Goal: Task Accomplishment & Management: Manage account settings

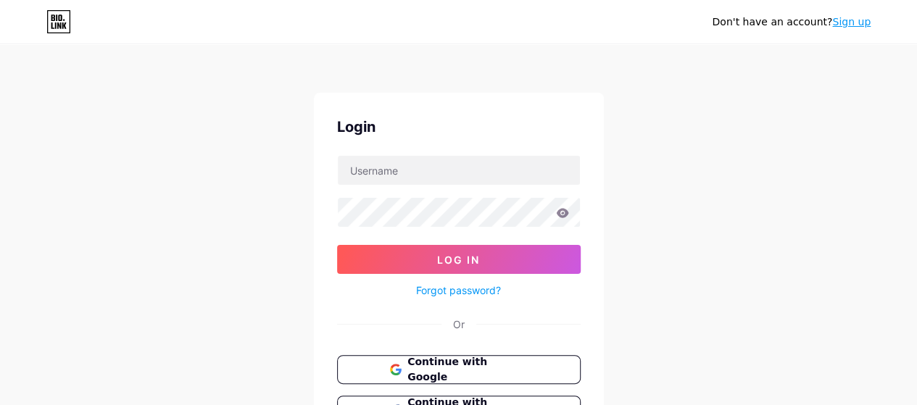
click at [485, 363] on span "Continue with Google" at bounding box center [467, 369] width 120 height 30
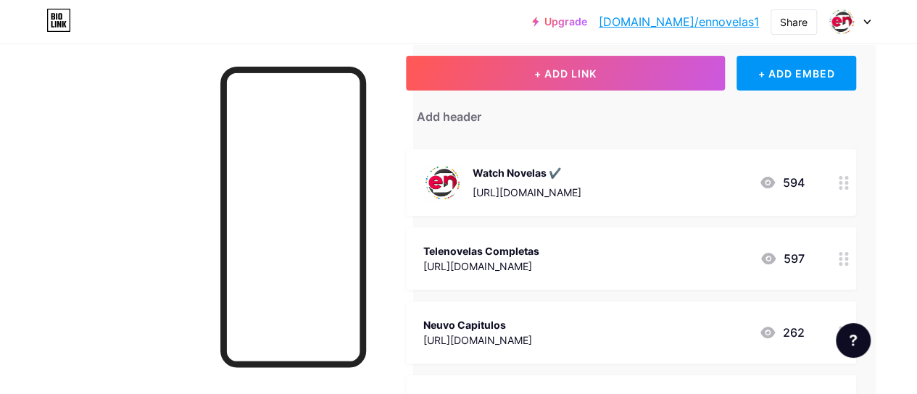
scroll to position [0, 46]
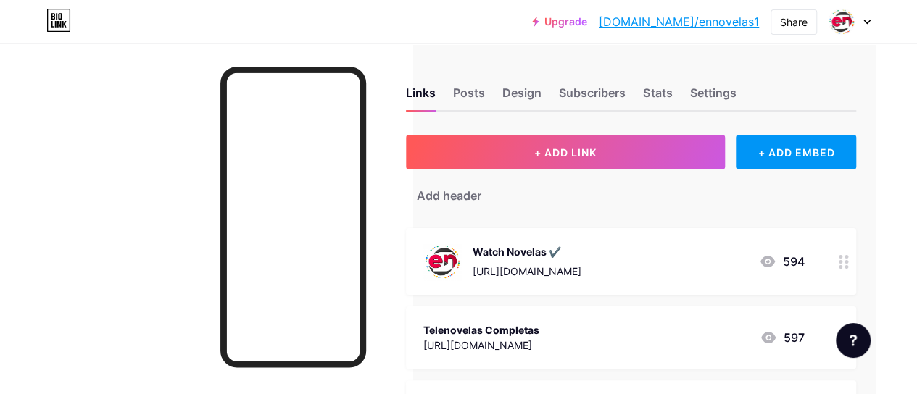
click at [633, 277] on div "Watch Novelas ✔️ [URL][DOMAIN_NAME] 594" at bounding box center [613, 262] width 380 height 38
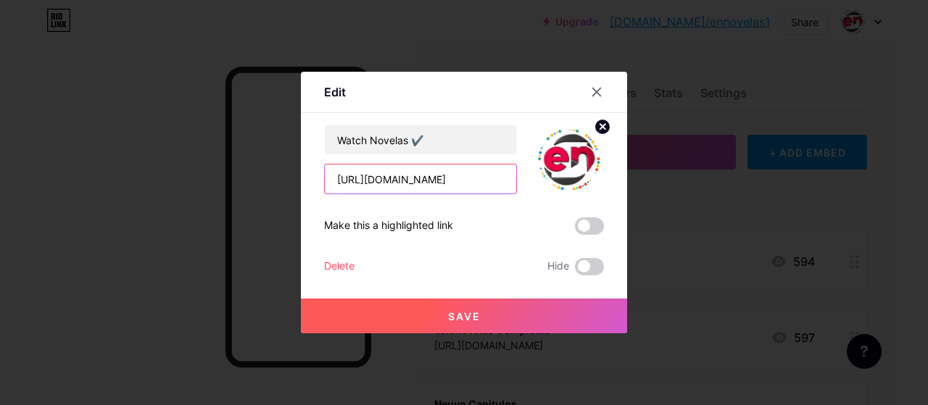
click at [383, 178] on input "[URL][DOMAIN_NAME]" at bounding box center [420, 178] width 191 height 29
drag, startPoint x: 383, startPoint y: 178, endPoint x: 436, endPoint y: 179, distance: 53.6
click at [436, 179] on input "[URL][DOMAIN_NAME]" at bounding box center [420, 178] width 191 height 29
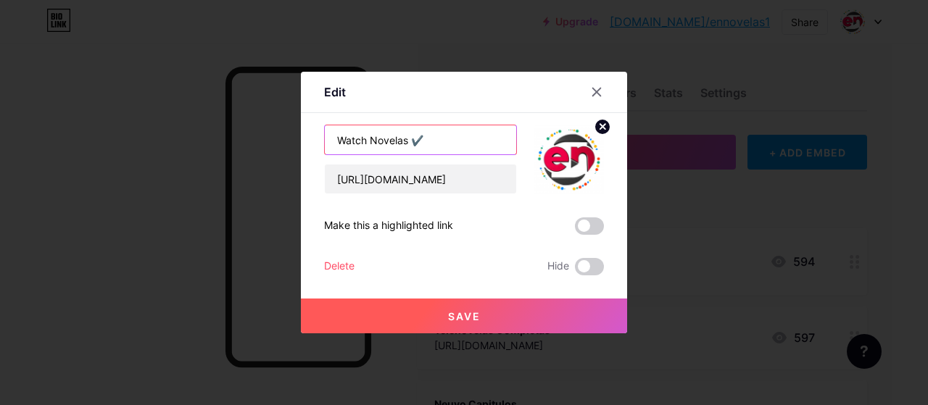
click at [385, 147] on input "Watch Novelas ✔️" at bounding box center [420, 139] width 191 height 29
drag, startPoint x: 385, startPoint y: 147, endPoint x: 346, endPoint y: 142, distance: 40.2
click at [346, 142] on input "Watch Novelas ✔️" at bounding box center [420, 139] width 191 height 29
type input "Soap Opera TV"
click at [587, 228] on span at bounding box center [589, 225] width 29 height 17
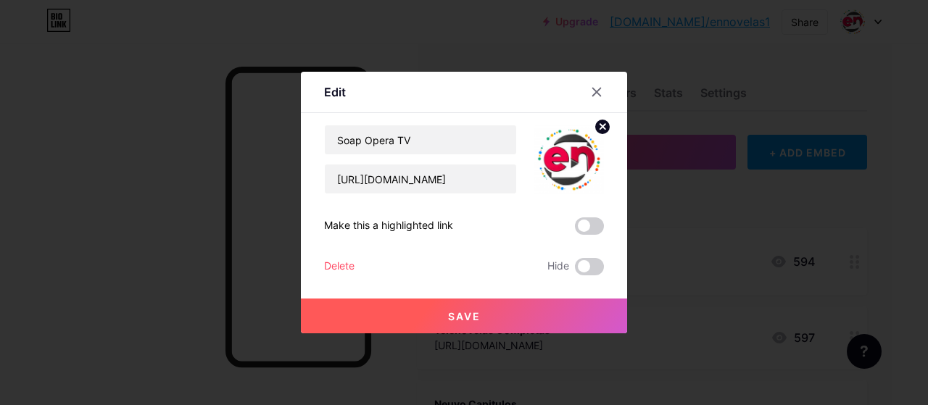
click at [575, 230] on input "checkbox" at bounding box center [575, 230] width 0 height 0
click at [450, 321] on span "Save" at bounding box center [464, 316] width 33 height 12
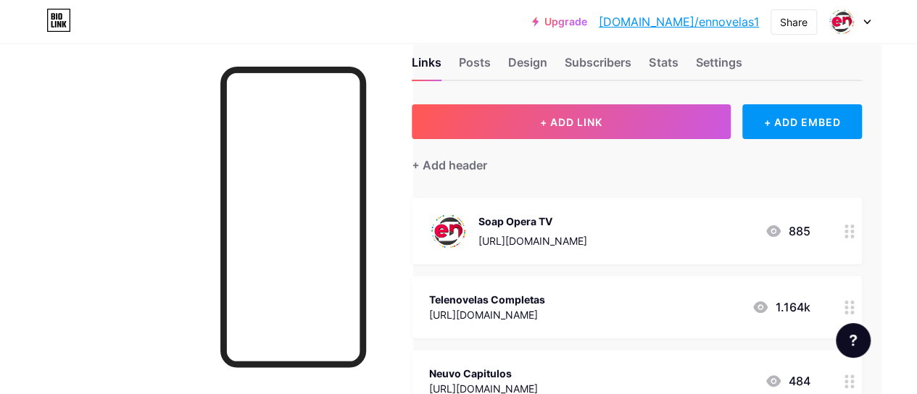
scroll to position [31, 36]
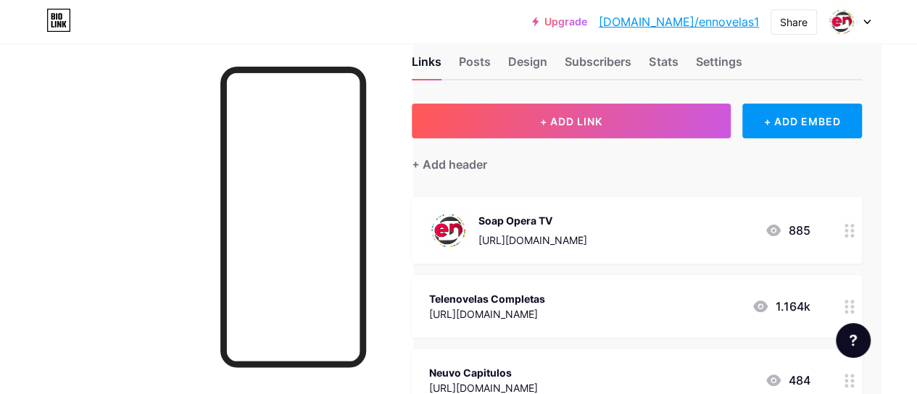
click at [613, 243] on div "Soap Opera TV [URL][DOMAIN_NAME] 885" at bounding box center [619, 231] width 380 height 38
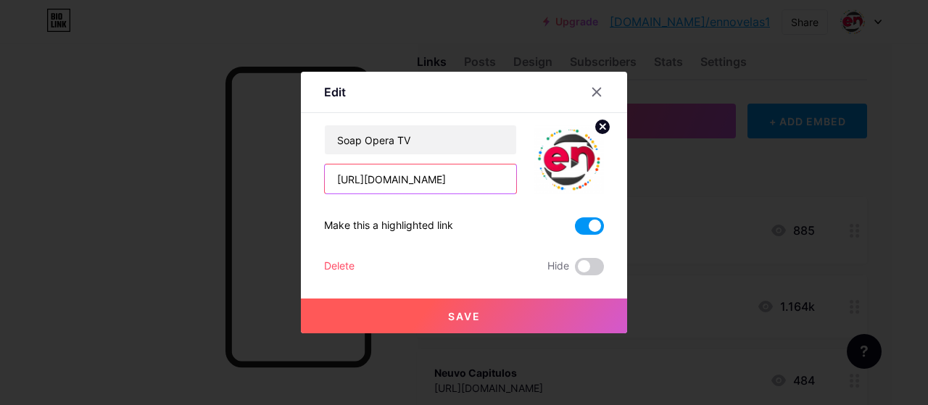
click at [431, 182] on input "[URL][DOMAIN_NAME]" at bounding box center [420, 178] width 191 height 29
drag, startPoint x: 431, startPoint y: 182, endPoint x: 407, endPoint y: 180, distance: 24.0
click at [407, 180] on input "[URL][DOMAIN_NAME]" at bounding box center [420, 178] width 191 height 29
type input "[URL][DOMAIN_NAME]"
click at [468, 320] on span "Save" at bounding box center [464, 316] width 33 height 12
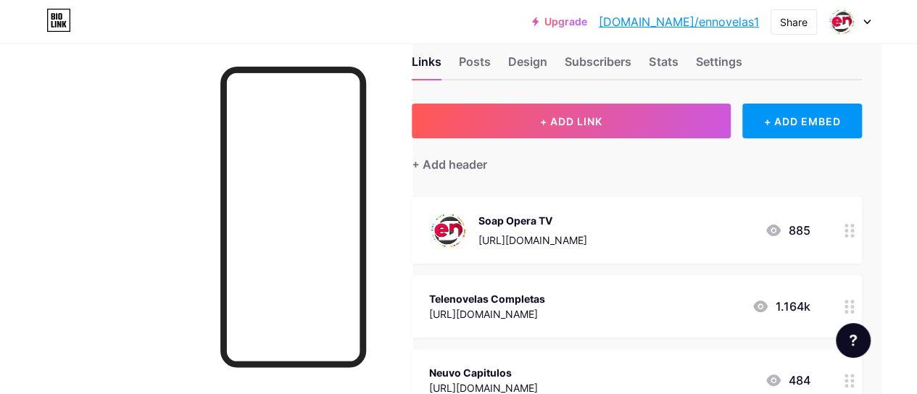
click at [636, 320] on div "Telenovelas Completas [URL][DOMAIN_NAME] 1.164k" at bounding box center [619, 306] width 380 height 33
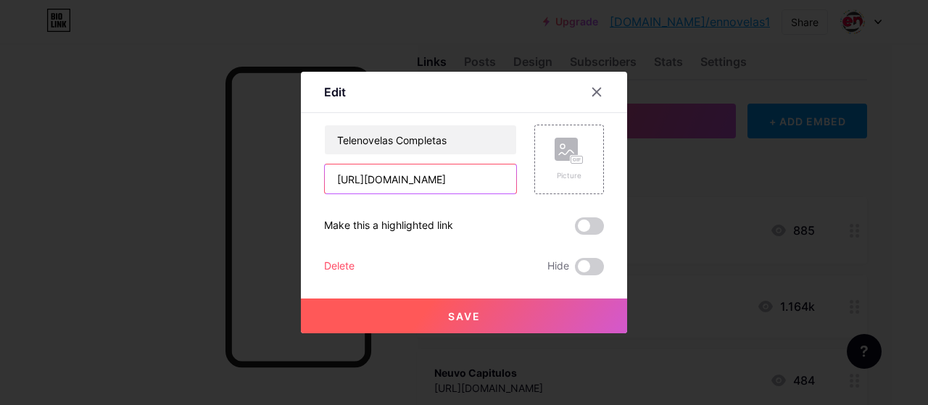
click at [429, 181] on input "[URL][DOMAIN_NAME]" at bounding box center [420, 178] width 191 height 29
drag, startPoint x: 429, startPoint y: 181, endPoint x: 315, endPoint y: 182, distance: 113.8
click at [315, 182] on div "Edit Content YouTube Play YouTube video without leaving your page. ADD Vimeo Pl…" at bounding box center [464, 203] width 326 height 262
paste input "[DOMAIN_NAME][URL]"
type input "[URL][DOMAIN_NAME]"
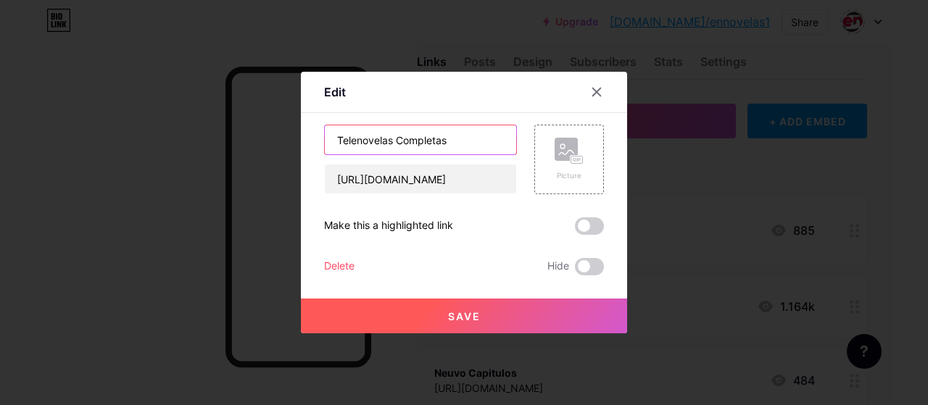
click at [425, 143] on input "Telenovelas Completas" at bounding box center [420, 139] width 191 height 29
type input "Telenovelas & Series"
click at [441, 310] on button "Save" at bounding box center [464, 316] width 326 height 35
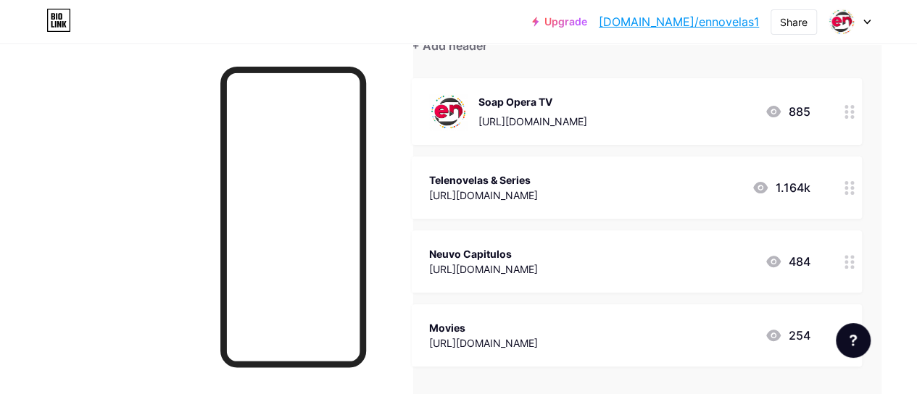
scroll to position [158, 36]
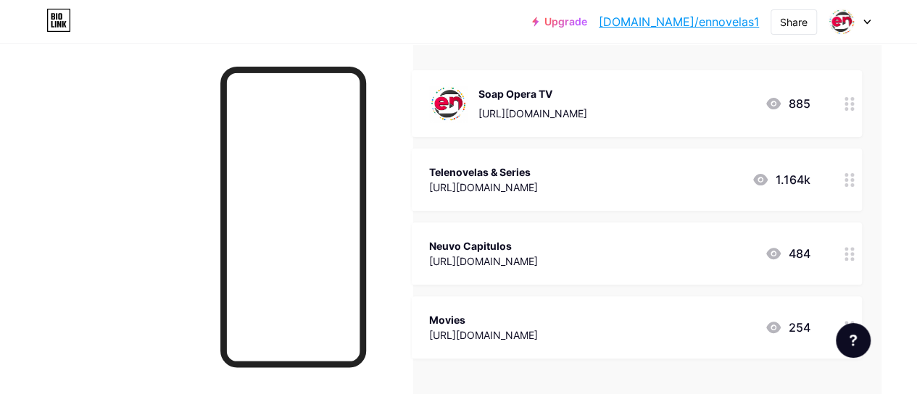
click at [497, 247] on div "Neuvo Capitulos" at bounding box center [483, 245] width 109 height 15
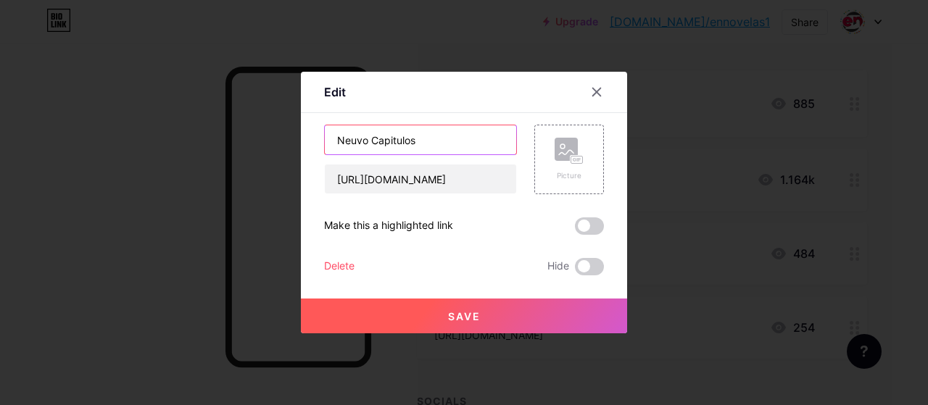
click at [396, 141] on input "Neuvo Capitulos" at bounding box center [420, 139] width 191 height 29
drag, startPoint x: 396, startPoint y: 141, endPoint x: 307, endPoint y: 136, distance: 89.3
click at [307, 136] on div "Edit Content YouTube Play YouTube video without leaving your page. ADD Vimeo Pl…" at bounding box center [464, 203] width 326 height 262
type input "Most Popular Novelas"
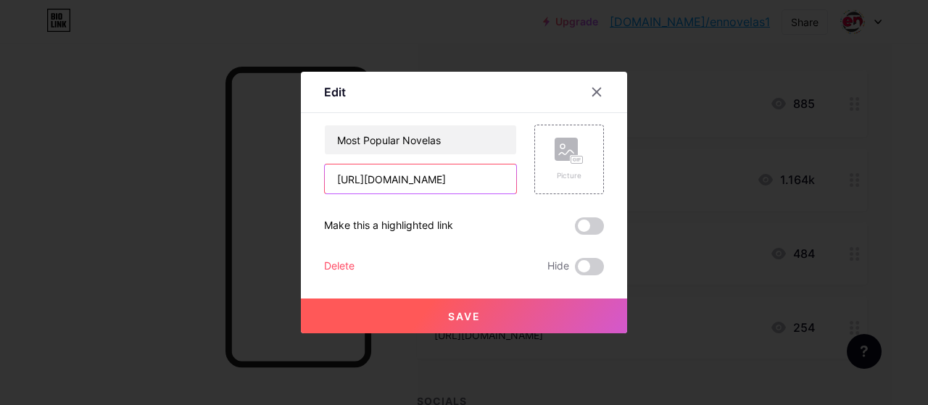
drag, startPoint x: 446, startPoint y: 181, endPoint x: 209, endPoint y: 207, distance: 239.0
click at [209, 207] on div "Edit Content YouTube Play YouTube video without leaving your page. ADD Vimeo Pl…" at bounding box center [464, 202] width 928 height 405
paste input "[DOMAIN_NAME]"
type input "[URL][DOMAIN_NAME]"
click at [462, 312] on span "Save" at bounding box center [464, 316] width 33 height 12
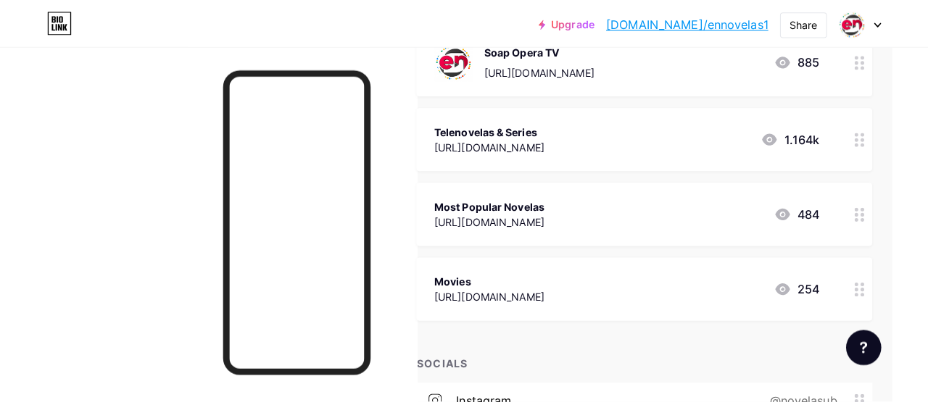
scroll to position [204, 36]
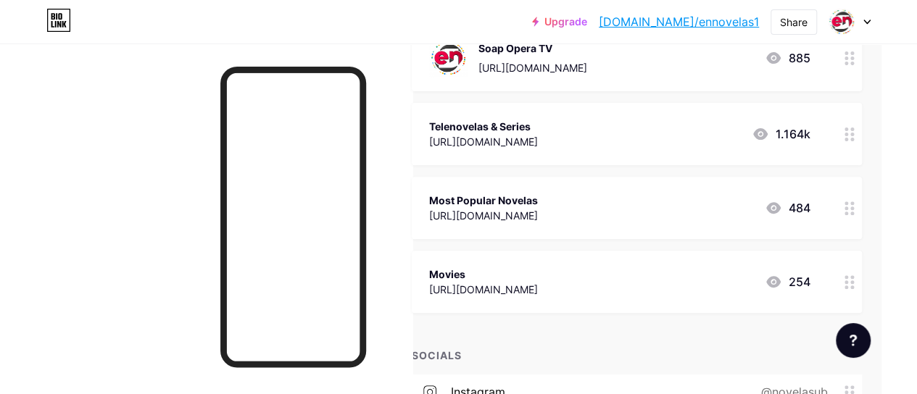
click at [506, 278] on div "Movies" at bounding box center [483, 274] width 109 height 15
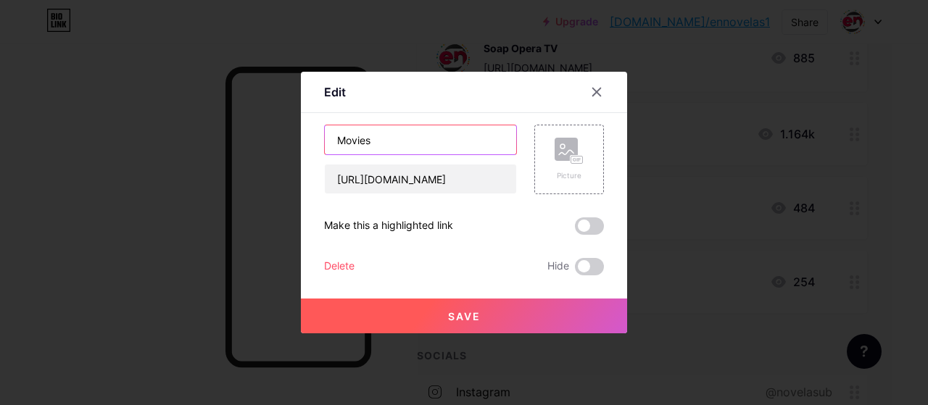
click at [352, 137] on input "Movies" at bounding box center [420, 139] width 191 height 29
click at [596, 96] on icon at bounding box center [597, 92] width 12 height 12
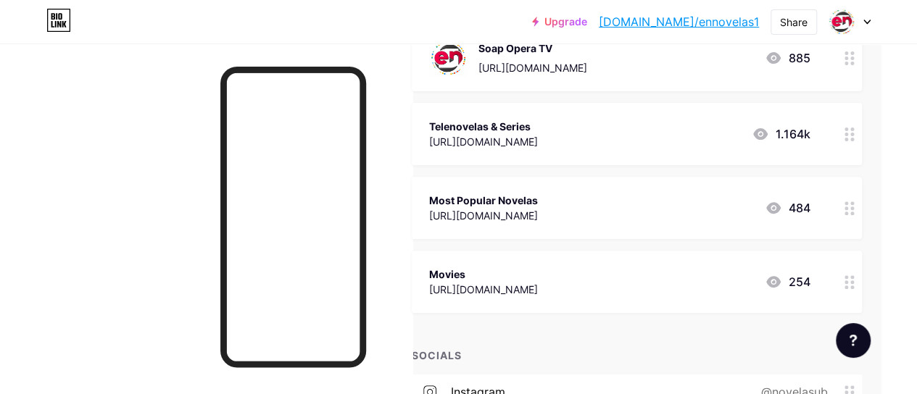
click at [505, 208] on div "[URL][DOMAIN_NAME]" at bounding box center [483, 215] width 109 height 15
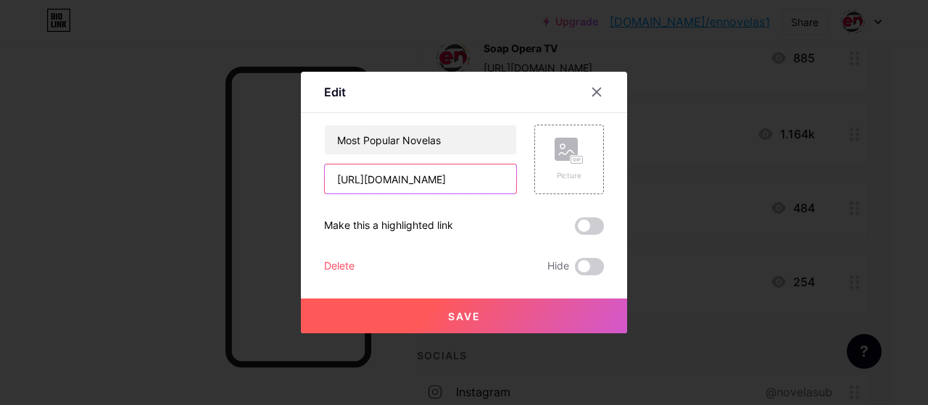
click at [419, 178] on input "[URL][DOMAIN_NAME]" at bounding box center [420, 178] width 191 height 29
paste input "popular-series"
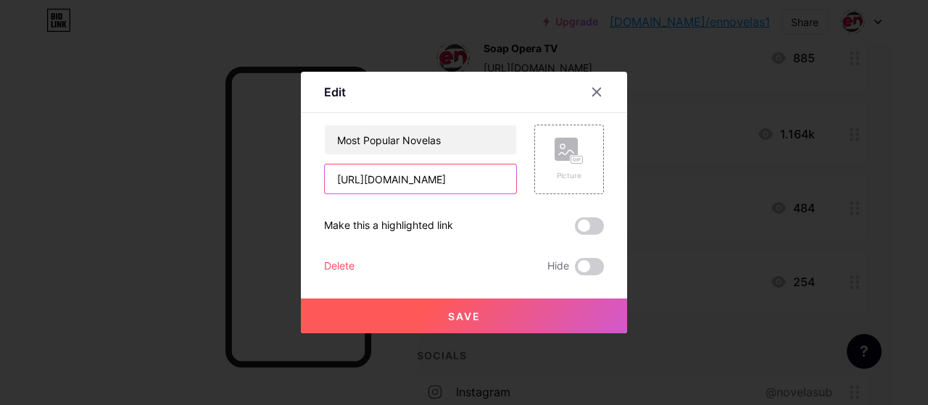
type input "[URL][DOMAIN_NAME]"
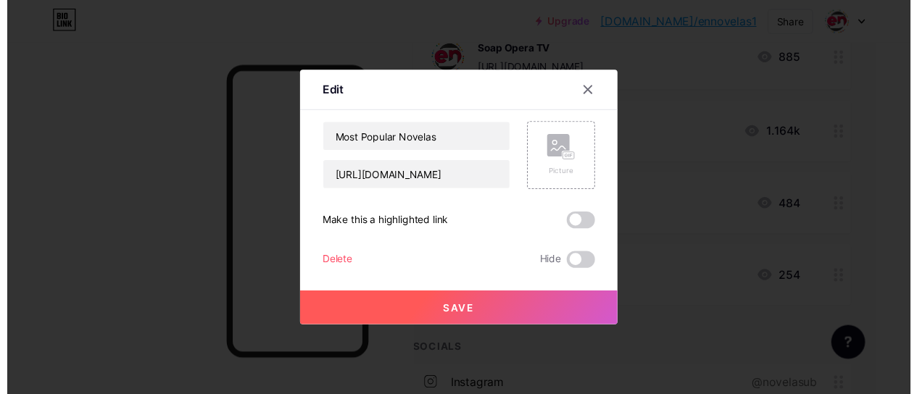
scroll to position [0, 0]
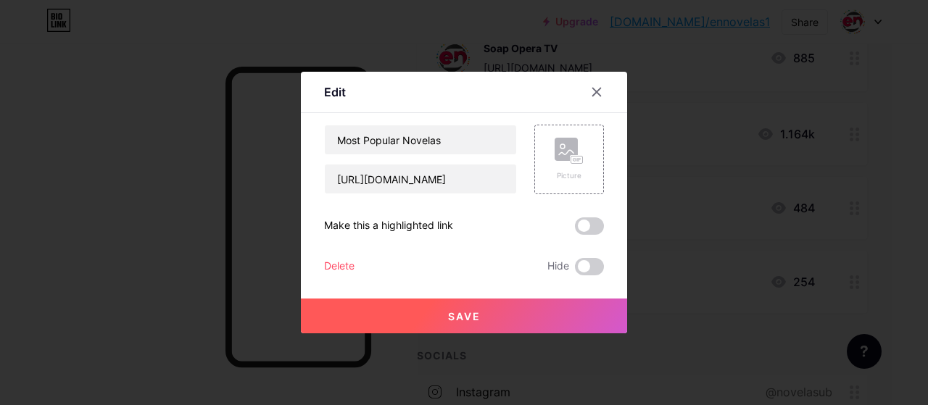
click at [452, 322] on span "Save" at bounding box center [464, 316] width 33 height 12
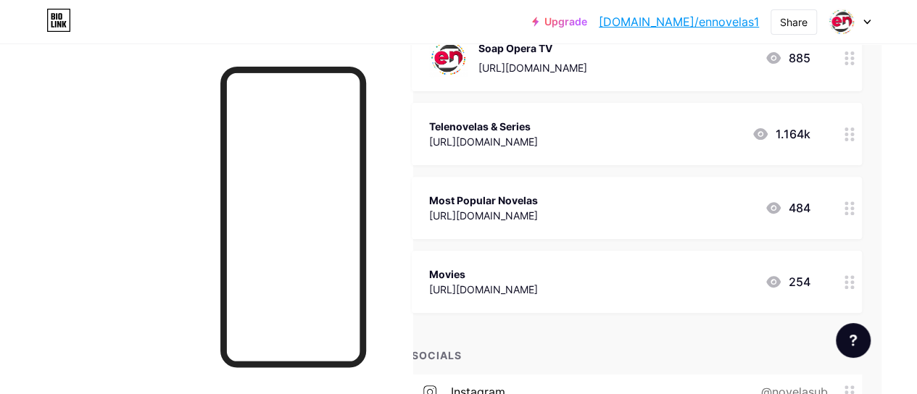
click at [696, 283] on div "Movies [URL][DOMAIN_NAME] 254" at bounding box center [619, 281] width 380 height 33
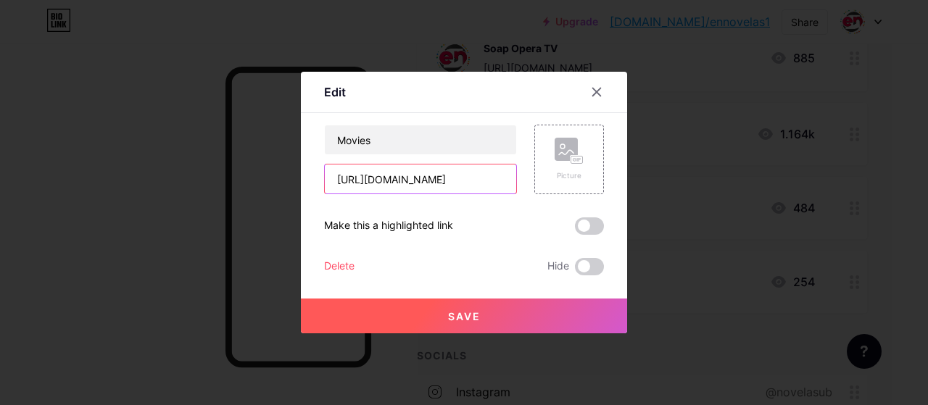
click at [389, 192] on input "[URL][DOMAIN_NAME]" at bounding box center [420, 178] width 191 height 29
paste input "[DOMAIN_NAME][URL]"
click at [379, 186] on input "[URL][DOMAIN_NAME]" at bounding box center [420, 178] width 191 height 29
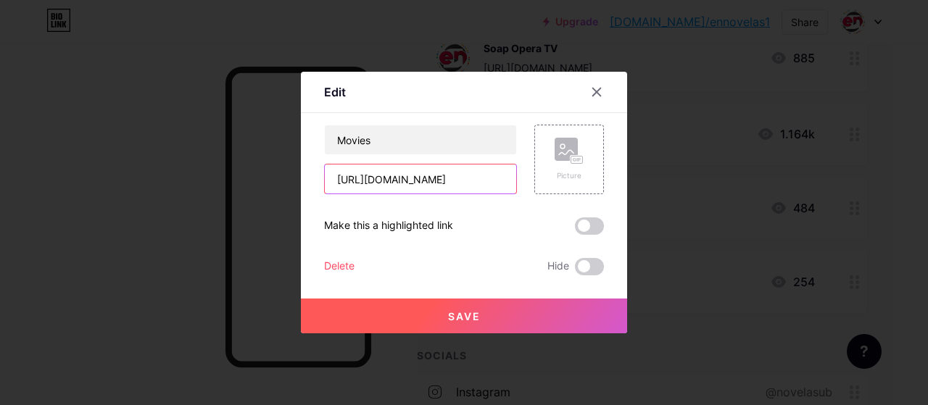
click at [379, 186] on input "[URL][DOMAIN_NAME]" at bounding box center [420, 178] width 191 height 29
paste input "trending"
type input "[URL][DOMAIN_NAME]"
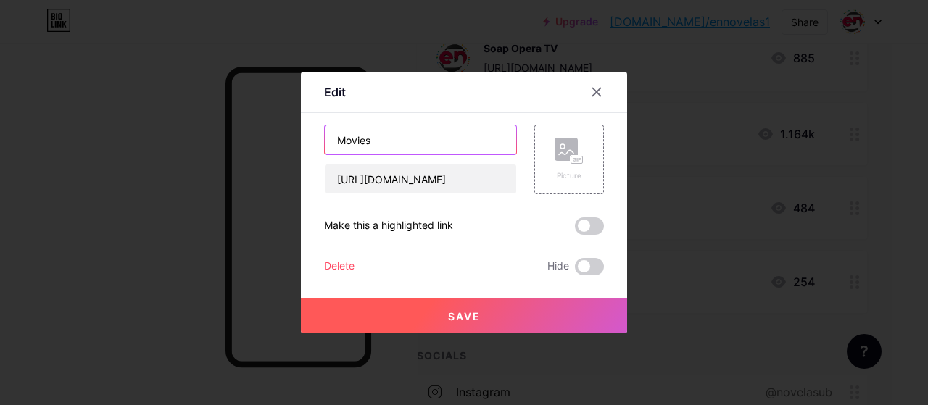
click at [352, 130] on input "Movies" at bounding box center [420, 139] width 191 height 29
type input "Trending"
click at [451, 317] on span "Save" at bounding box center [464, 316] width 33 height 12
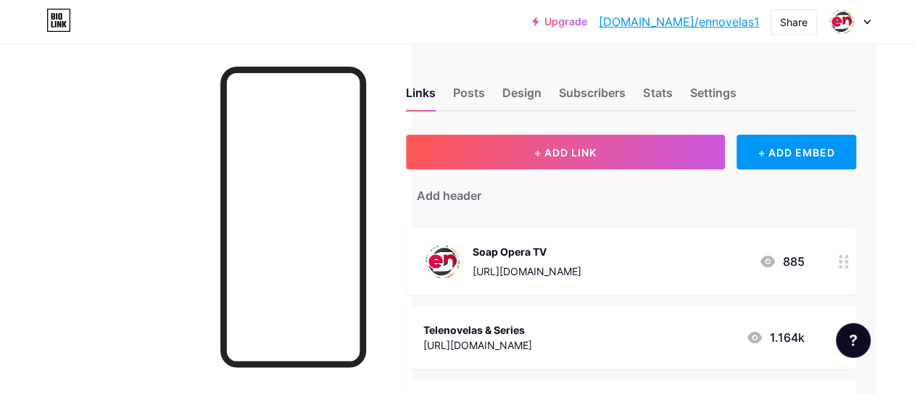
scroll to position [11, 43]
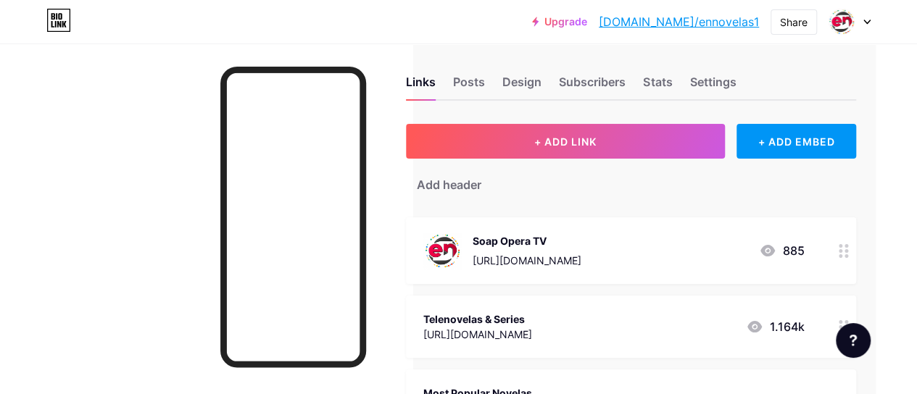
click at [464, 83] on div "Posts" at bounding box center [469, 86] width 32 height 26
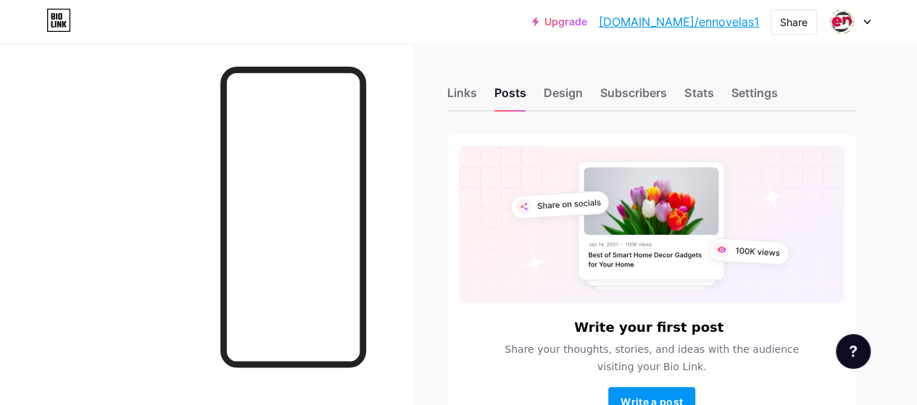
scroll to position [1, 0]
click at [572, 90] on div "Design" at bounding box center [562, 96] width 39 height 26
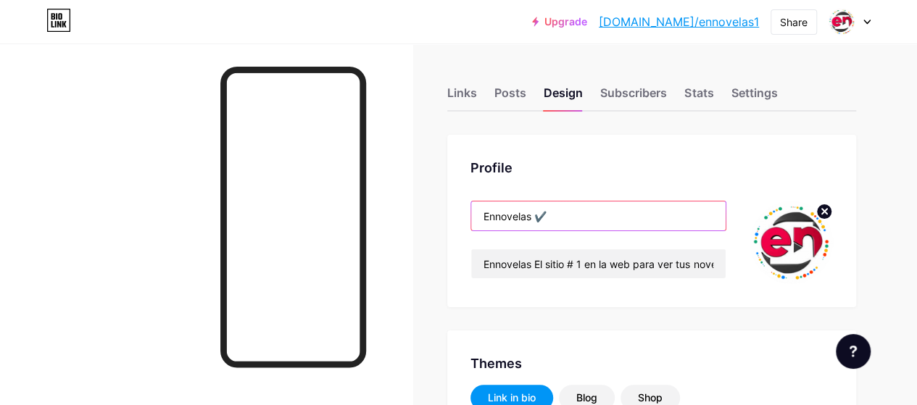
click at [505, 220] on input "Ennovelas ✔️" at bounding box center [598, 215] width 254 height 29
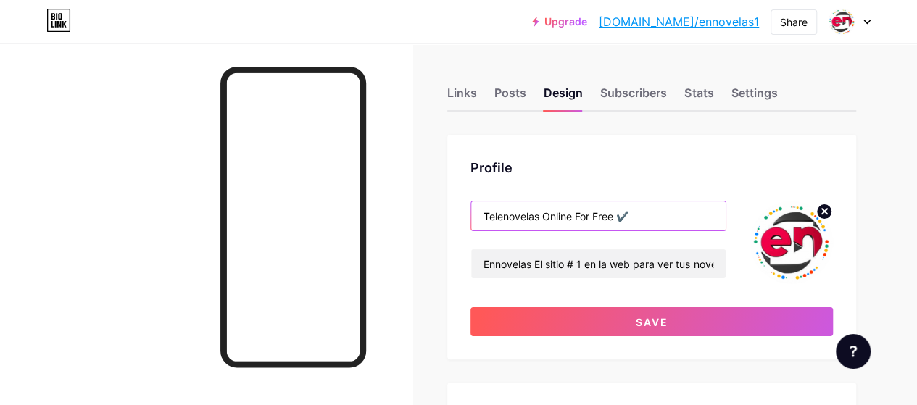
click at [488, 217] on input "Telenovelas Online For Free ✔️" at bounding box center [598, 215] width 254 height 29
type input "Watch Telenovelas Online For Free ✔️"
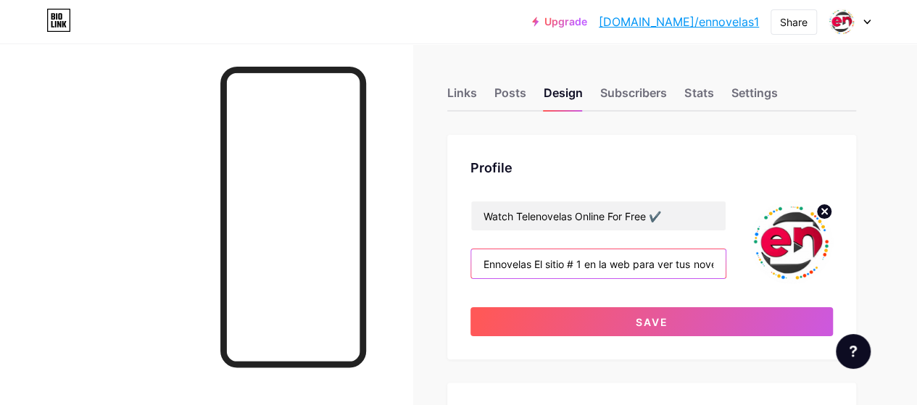
click at [512, 259] on input "Ennovelas El sitio # 1 en la web para ver tus novelas, shows y series completas…" at bounding box center [598, 263] width 254 height 29
paste input "Ennovelas The #1 site on the web to watch your favorite novels, shows, and comp…"
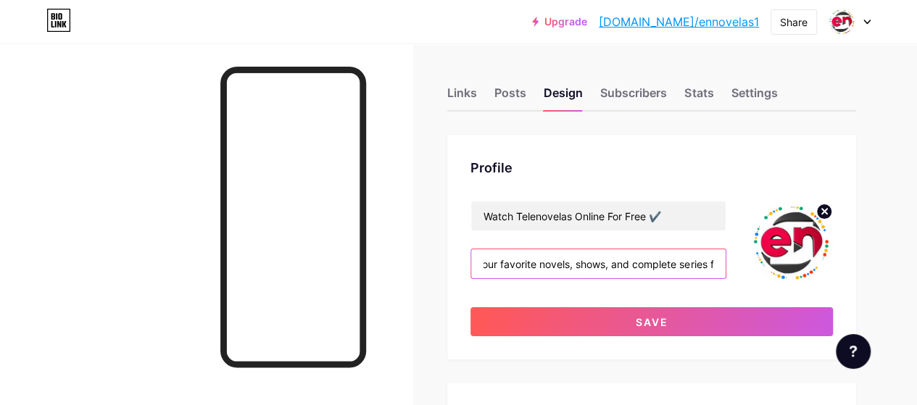
click at [546, 261] on input "Ennovelas The #1 site on the web to watch your favorite novels, shows, and comp…" at bounding box center [598, 263] width 254 height 29
click at [511, 269] on input "Ennovelas The #1 site on the web to watch your favorite Telenovelas, shows, and…" at bounding box center [598, 263] width 254 height 29
type input "[DOMAIN_NAME] is The #1 site on the web to watch your favorite Telenovelas, sho…"
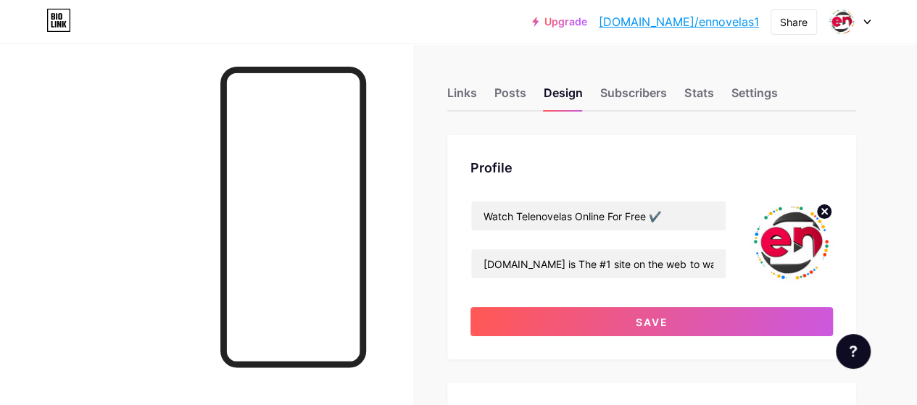
click at [642, 322] on span "Save" at bounding box center [651, 322] width 33 height 12
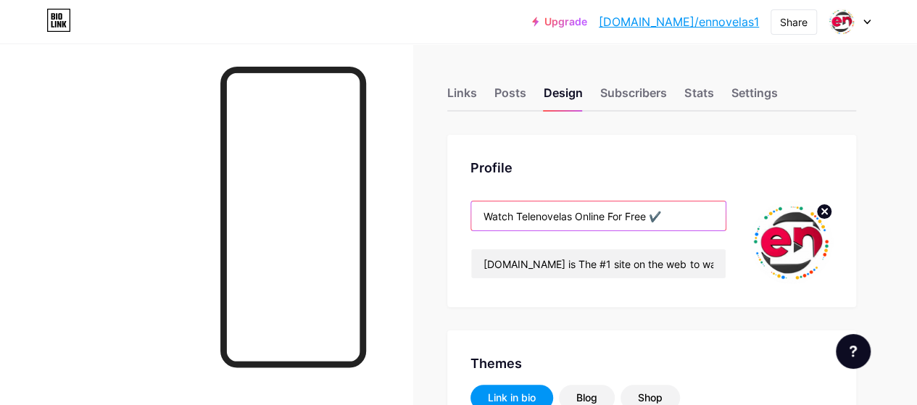
click at [620, 216] on input "Watch Telenovelas Online For Free ✔️" at bounding box center [598, 215] width 254 height 29
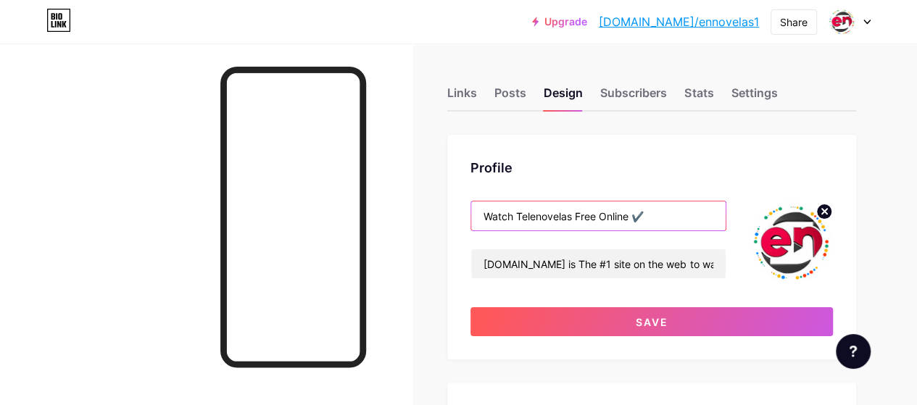
type input "Watch Telenovelas Free Online ✔️"
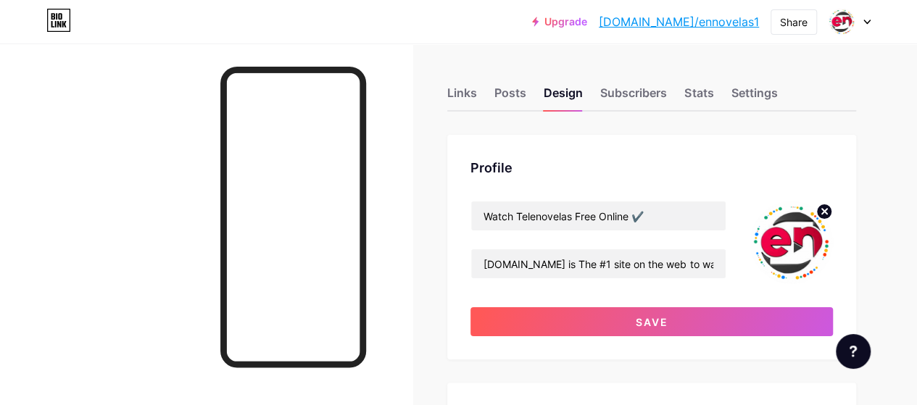
click at [620, 312] on button "Save" at bounding box center [651, 321] width 362 height 29
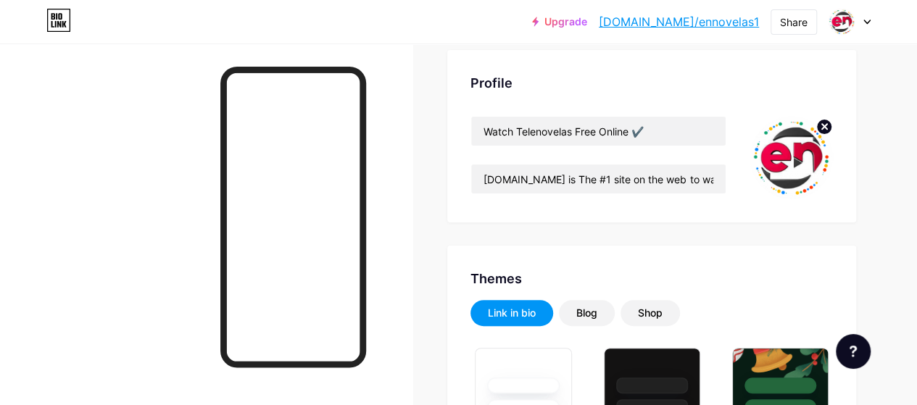
scroll to position [83, 0]
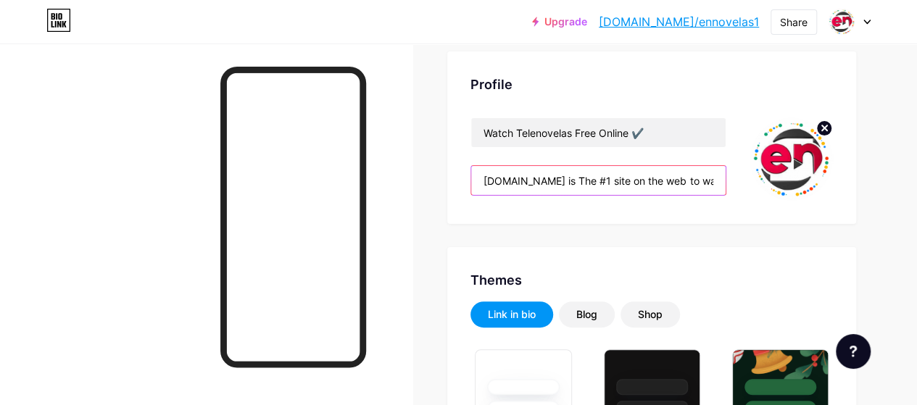
click at [559, 182] on input "[DOMAIN_NAME] is The #1 site on the web to watch your favorite Telenovelas, sho…" at bounding box center [598, 180] width 254 height 29
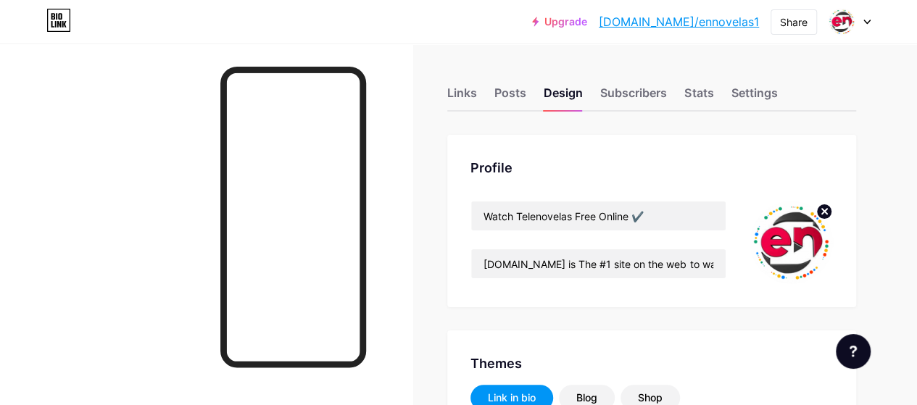
click at [503, 99] on div "Posts" at bounding box center [510, 97] width 32 height 26
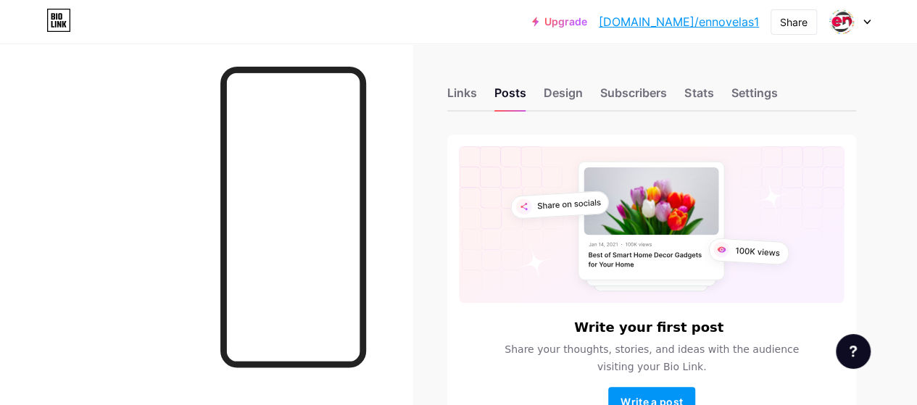
scroll to position [101, 0]
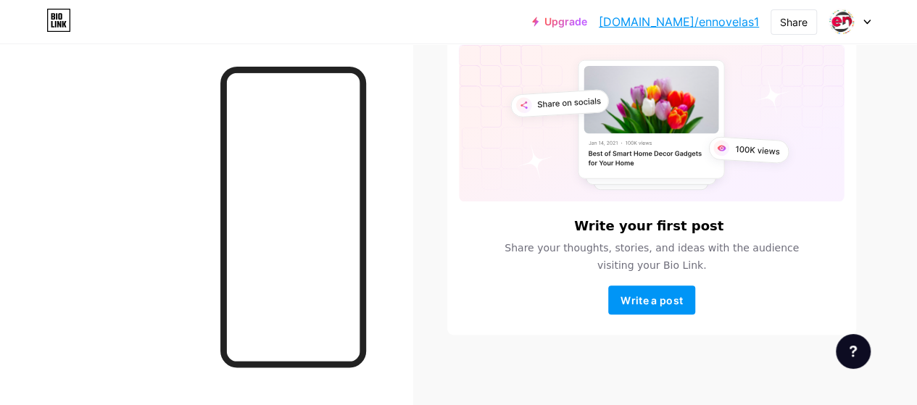
click at [648, 310] on button "Write a post" at bounding box center [651, 300] width 87 height 29
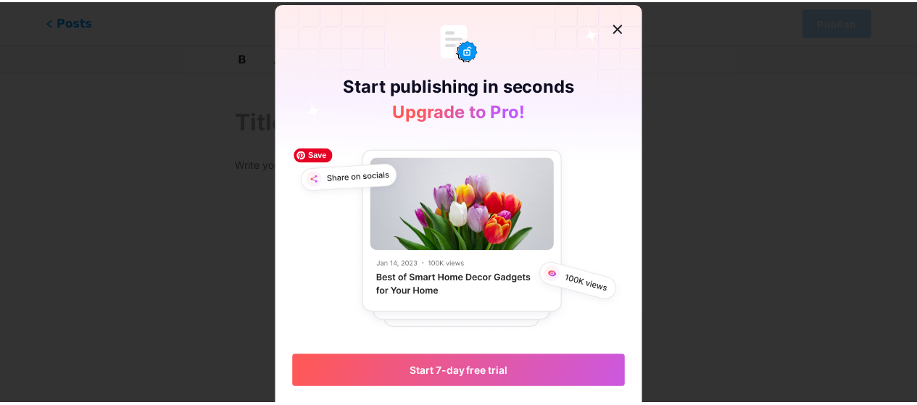
scroll to position [20, 0]
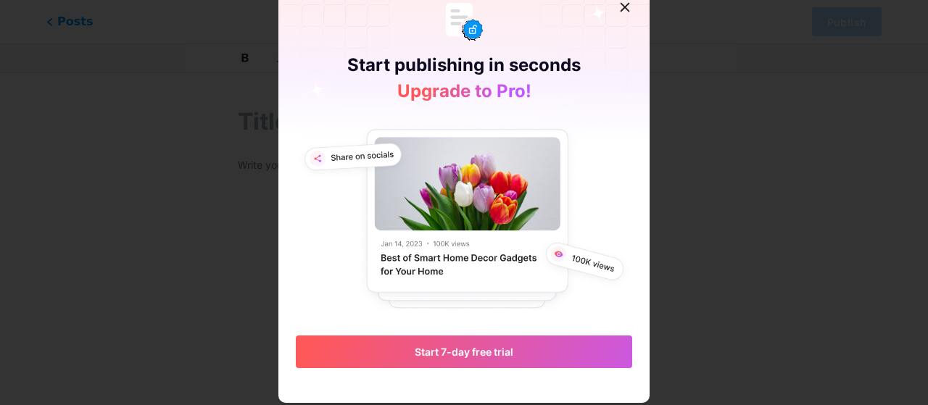
click at [622, 10] on icon at bounding box center [625, 8] width 8 height 8
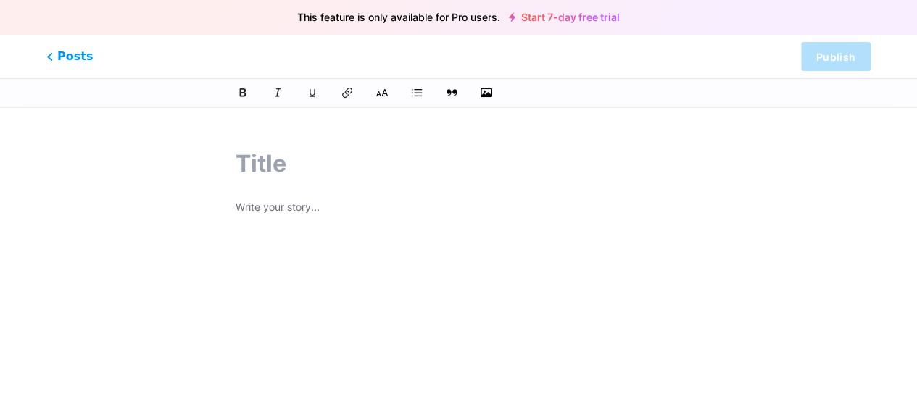
click at [290, 198] on div at bounding box center [458, 356] width 486 height 455
click at [267, 215] on p at bounding box center [459, 209] width 446 height 20
click at [257, 160] on input "text" at bounding box center [459, 163] width 446 height 35
click at [264, 210] on p at bounding box center [459, 209] width 446 height 20
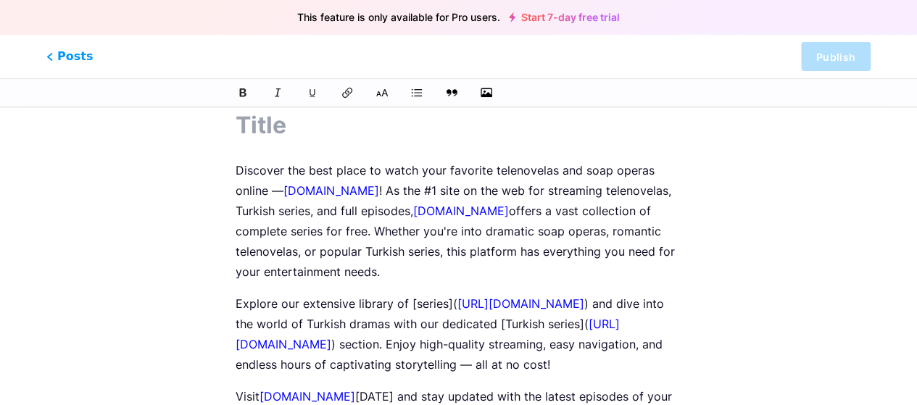
scroll to position [33, 0]
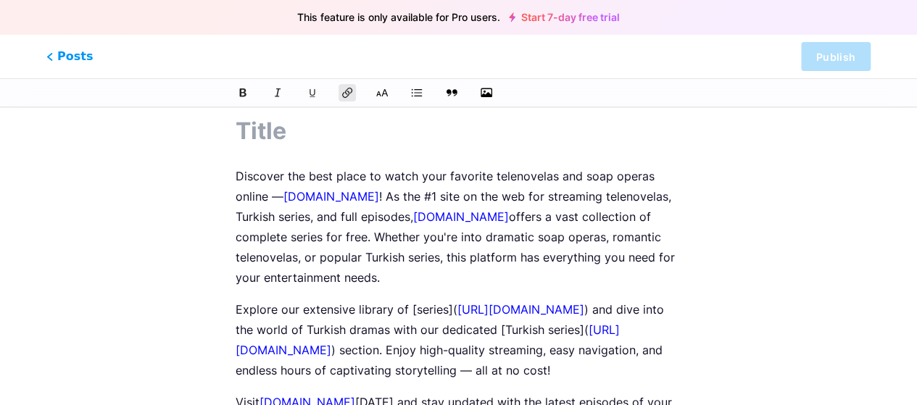
click at [461, 307] on link "[URL][DOMAIN_NAME]" at bounding box center [520, 309] width 127 height 14
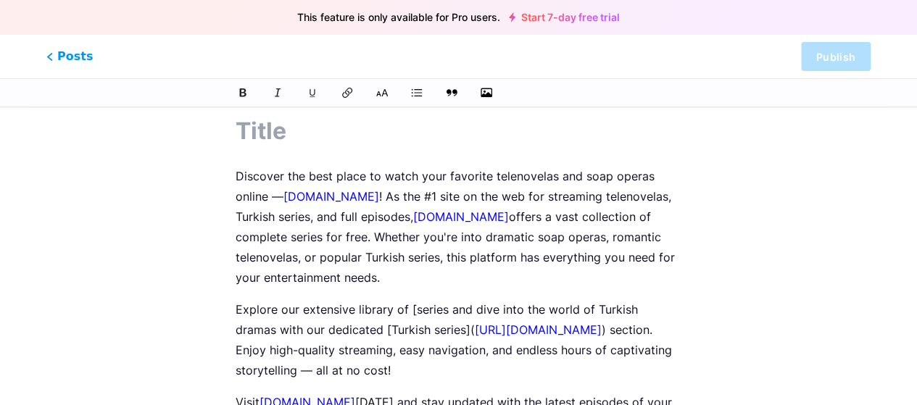
click at [413, 305] on p "Explore our extensive library of [series and dive into the world of Turkish dra…" at bounding box center [459, 339] width 446 height 81
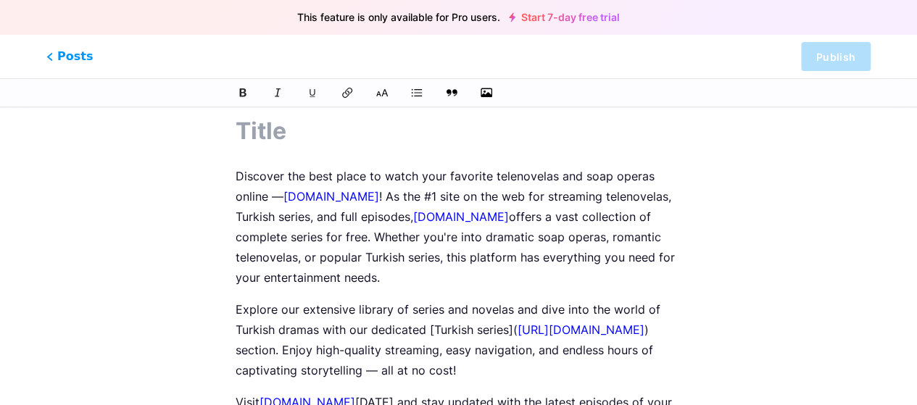
click at [470, 309] on p "Explore our extensive library of series and novelas and dive into the world of …" at bounding box center [459, 339] width 446 height 81
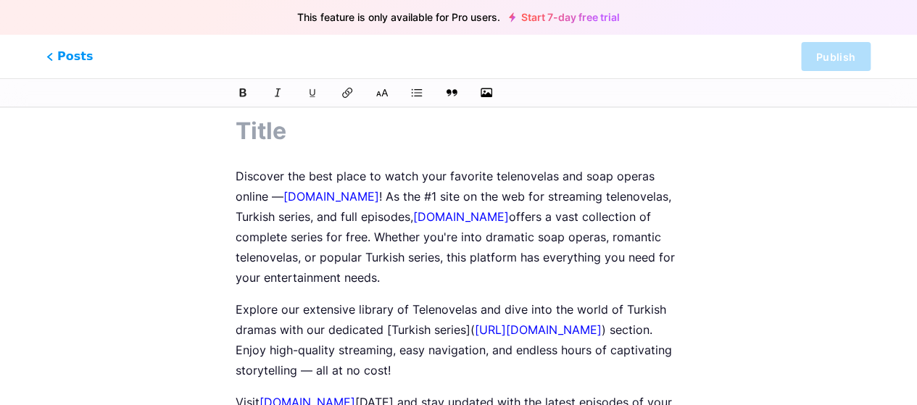
click at [426, 310] on p "Explore our extensive library of Telenovelas and dive into the world of Turkish…" at bounding box center [459, 339] width 446 height 81
click at [343, 87] on icon at bounding box center [347, 93] width 12 height 12
click at [528, 261] on p "Discover the best place to watch your favorite telenovelas and soap operas onli…" at bounding box center [459, 227] width 446 height 122
drag, startPoint x: 473, startPoint y: 330, endPoint x: 670, endPoint y: 332, distance: 196.4
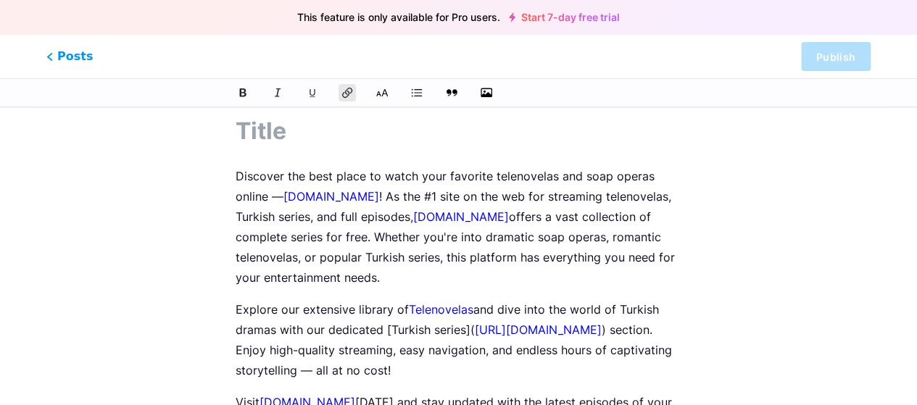
click at [601, 332] on link "[URL][DOMAIN_NAME]" at bounding box center [538, 329] width 127 height 14
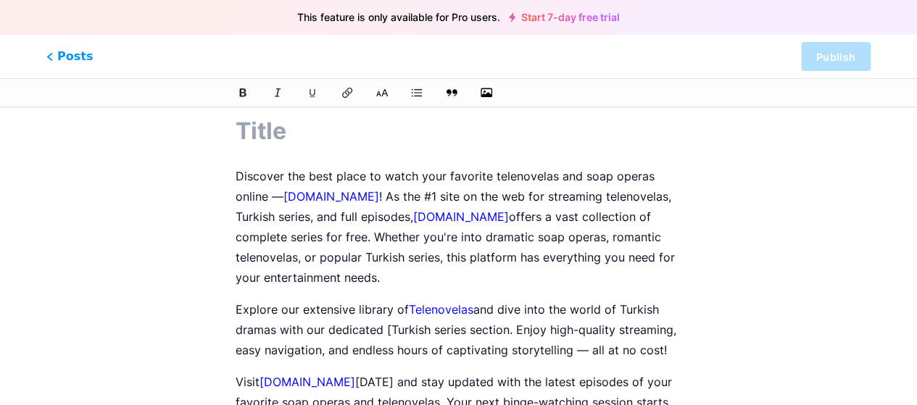
click at [391, 329] on p "Explore our extensive library of Telenovelas and dive into the world of Turkish…" at bounding box center [459, 329] width 446 height 61
click at [343, 93] on icon at bounding box center [347, 93] width 12 height 12
click at [495, 217] on p "Discover the best place to watch your favorite telenovelas and soap operas onli…" at bounding box center [459, 227] width 446 height 122
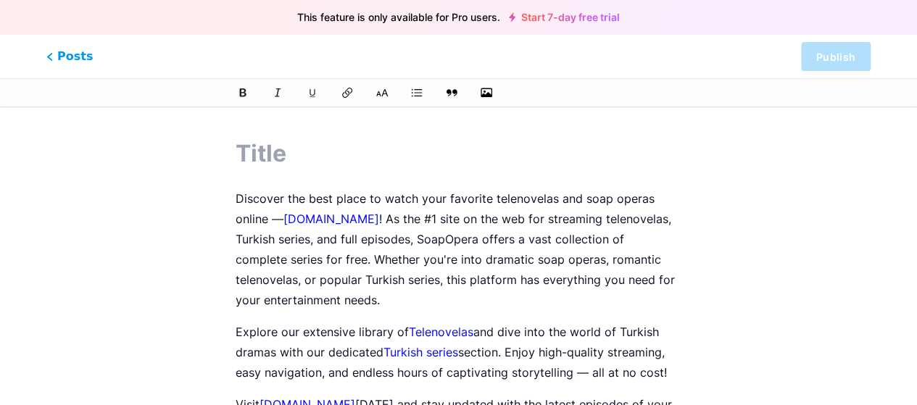
scroll to position [0, 0]
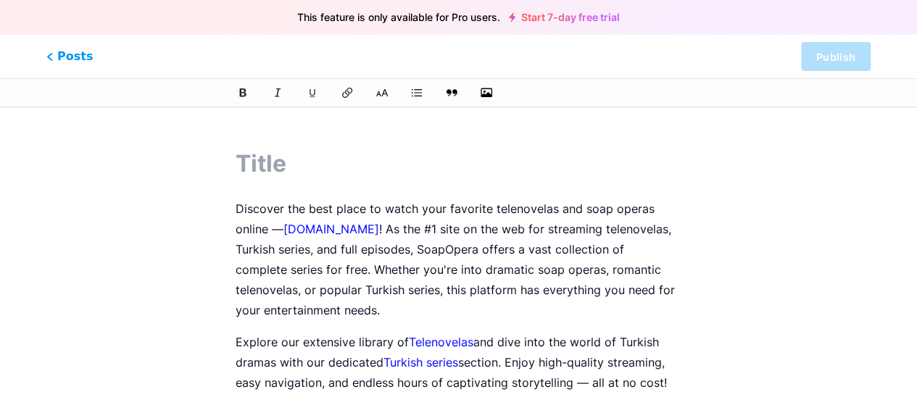
click at [249, 172] on input "text" at bounding box center [459, 163] width 446 height 35
paste input "Discover Top Telenovelas and Turkish Series for Free at [DOMAIN_NAME]"
type input "Discover Top Telenovelas and Turkish Series for Free at [DOMAIN_NAME]"
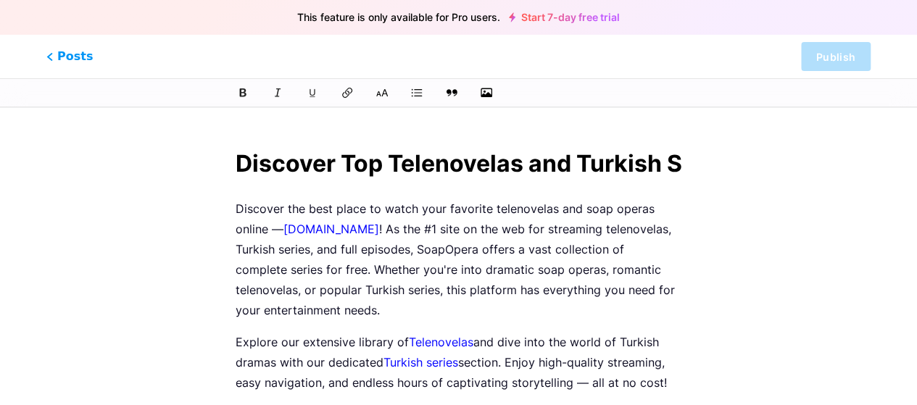
scroll to position [0, 346]
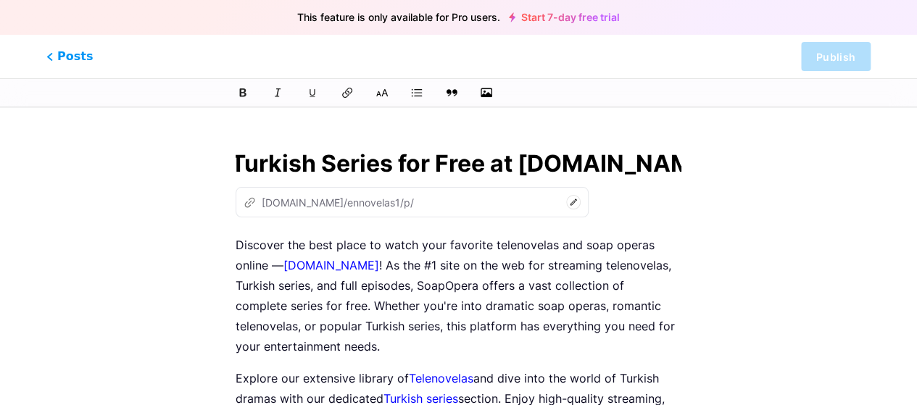
type input "discover-top-telenovelas-and-turkish-series-for-free-at-soapoperacc"
type input "Discover Top Telenovelas and Turkish Series for Free at [DOMAIN_NAME]"
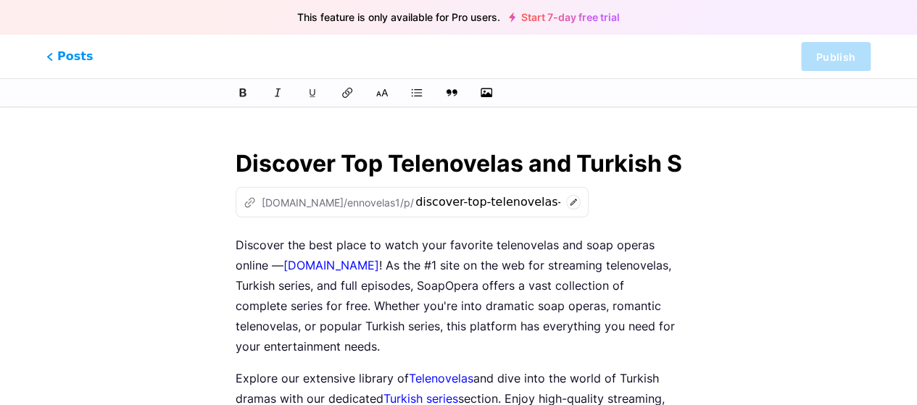
click at [566, 201] on icon at bounding box center [573, 202] width 14 height 14
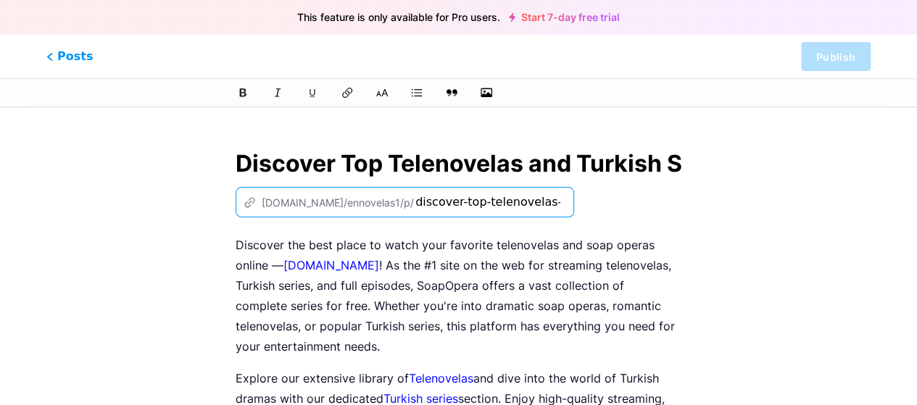
drag, startPoint x: 439, startPoint y: 204, endPoint x: 329, endPoint y: 207, distance: 110.2
click at [329, 207] on div "z [DOMAIN_NAME]/ennovelas1/p/ discover-top-telenovelas-and-turkish-series-for-f…" at bounding box center [405, 202] width 338 height 30
type input "discover-top-telenovelas-and-turkish-series-for-free"
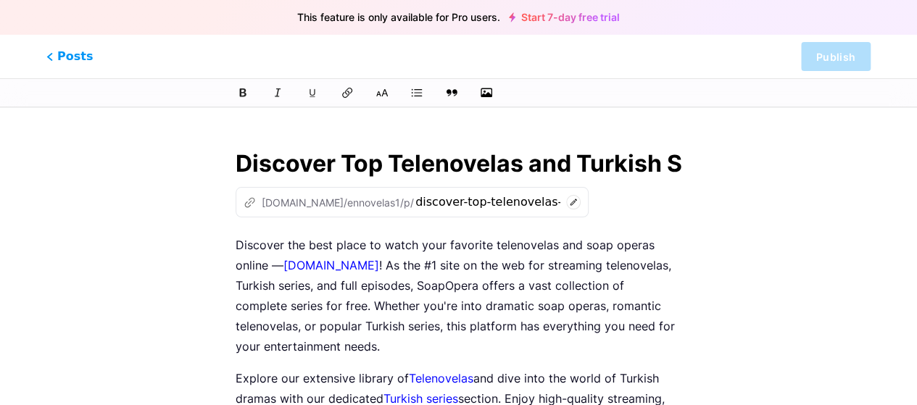
click at [600, 245] on p "Discover the best place to watch your favorite telenovelas and soap operas onli…" at bounding box center [459, 296] width 446 height 122
click at [595, 199] on div "z [DOMAIN_NAME]/ennovelas1/p/ discover-top-telenovelas-and-turkish-series-for-f…" at bounding box center [459, 202] width 446 height 30
click at [401, 257] on p "Discover the best place to watch your favorite telenovelas and soap operas onli…" at bounding box center [459, 296] width 446 height 122
drag, startPoint x: 401, startPoint y: 257, endPoint x: 450, endPoint y: 293, distance: 61.0
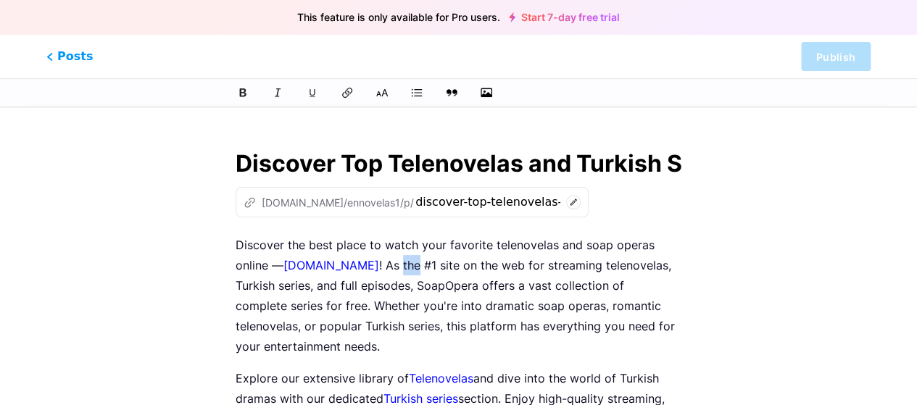
click at [450, 293] on p "Discover the best place to watch your favorite telenovelas and soap operas onli…" at bounding box center [459, 296] width 446 height 122
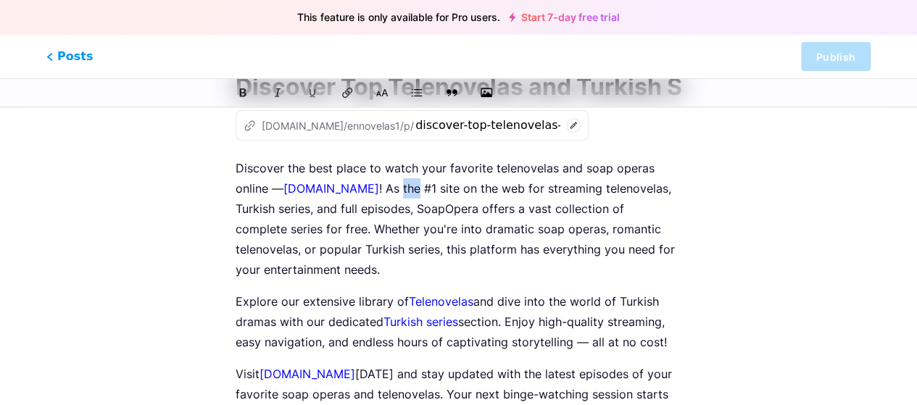
scroll to position [238, 0]
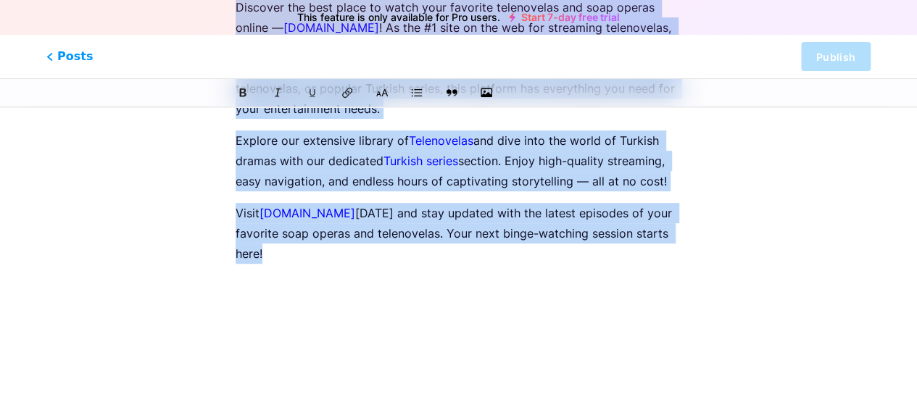
click at [339, 272] on div "Discover the best place to watch your favorite telenovelas and soap operas onli…" at bounding box center [459, 178] width 446 height 362
copy div "Discover the best place to watch your favorite telenovelas and soap operas onli…"
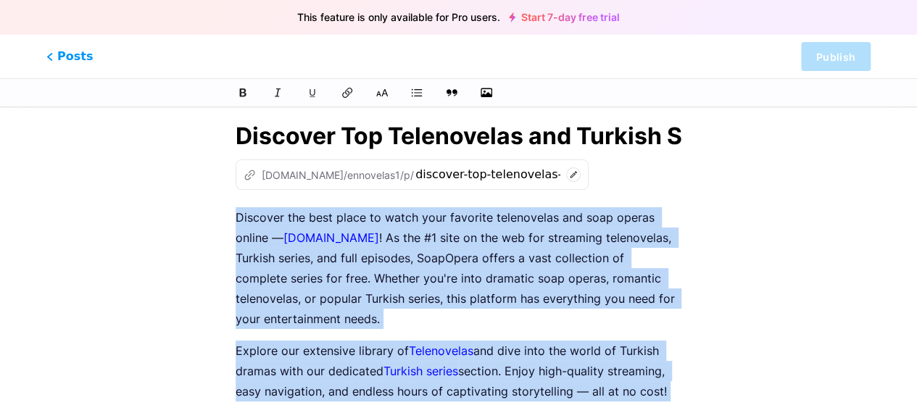
scroll to position [0, 0]
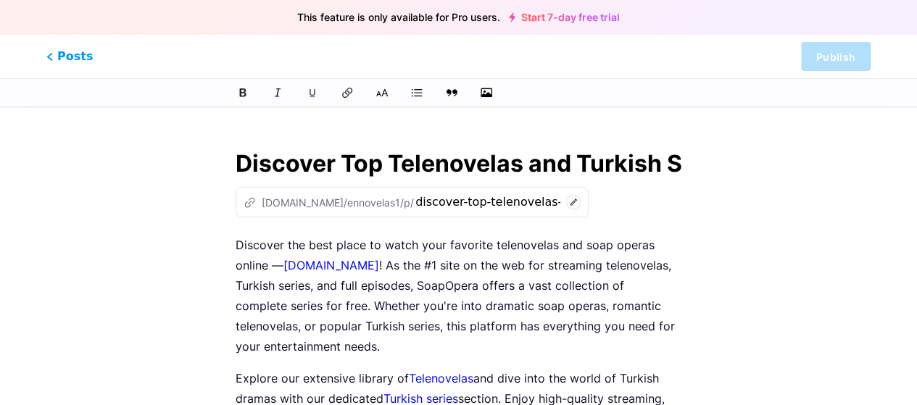
click at [48, 61] on span "Posts" at bounding box center [69, 56] width 46 height 17
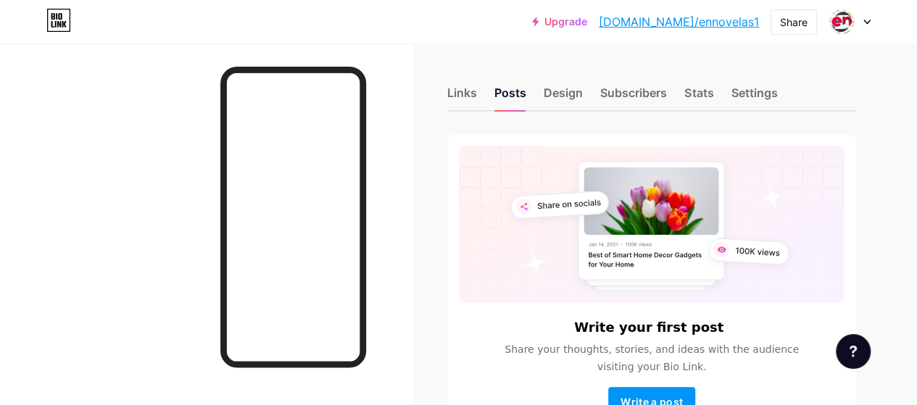
click at [458, 95] on div "Links" at bounding box center [462, 97] width 30 height 26
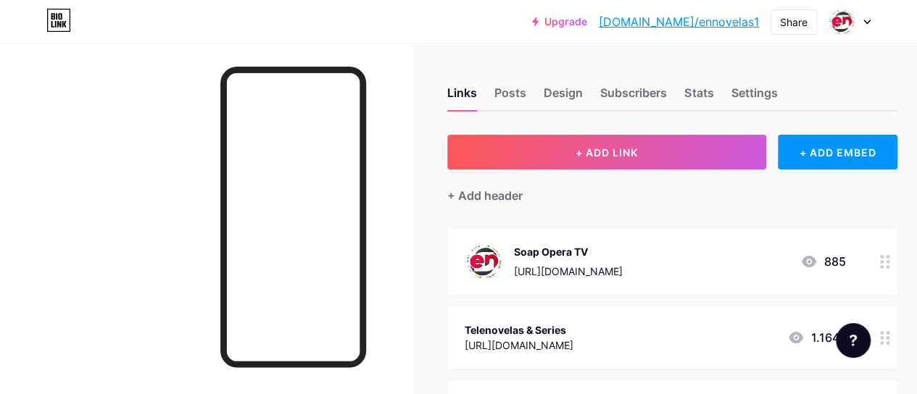
click at [574, 95] on div "Design" at bounding box center [562, 97] width 39 height 26
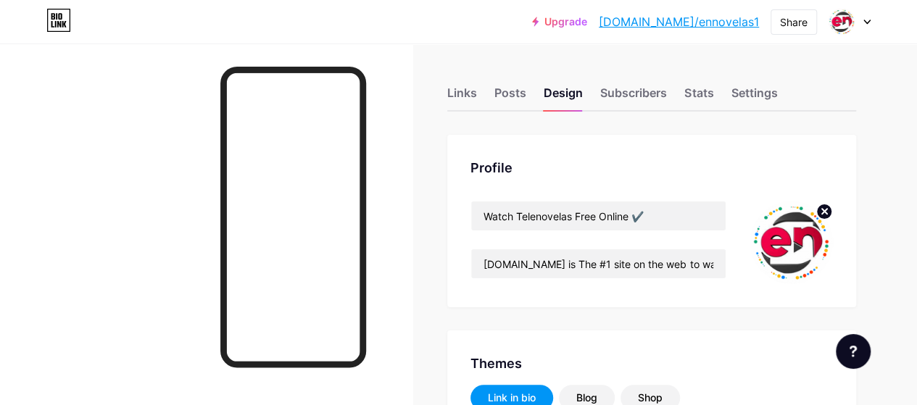
click at [826, 208] on circle at bounding box center [824, 212] width 16 height 16
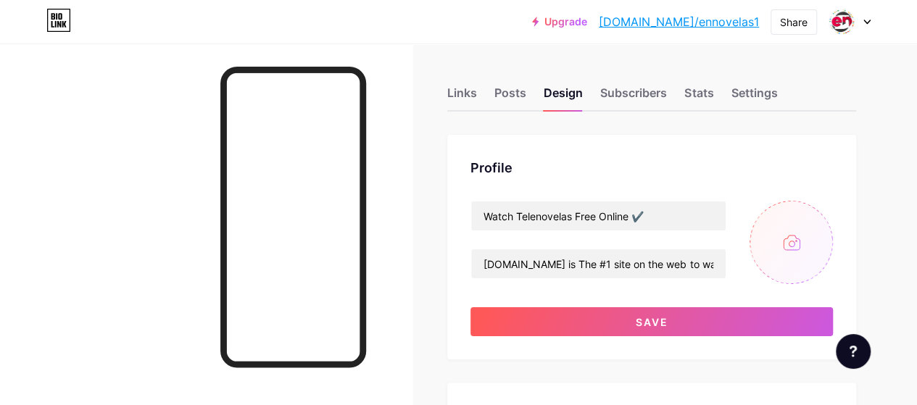
click at [785, 262] on input "file" at bounding box center [790, 242] width 83 height 83
type input "C:\fakepath\Soap Opera.jpg"
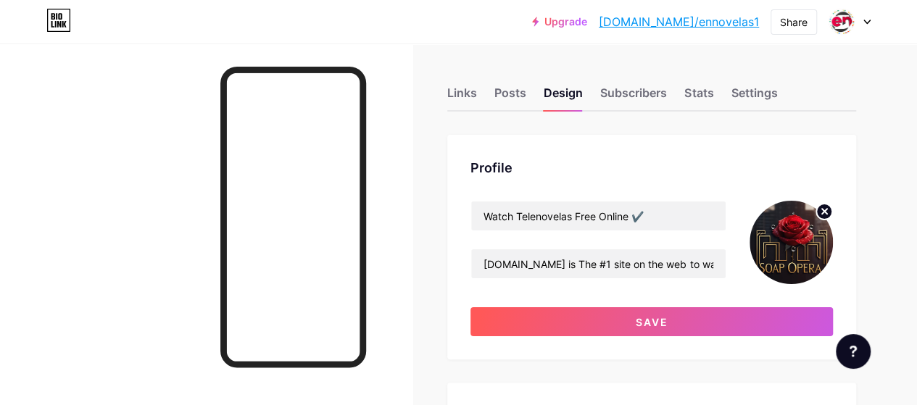
click at [657, 320] on span "Save" at bounding box center [651, 322] width 33 height 12
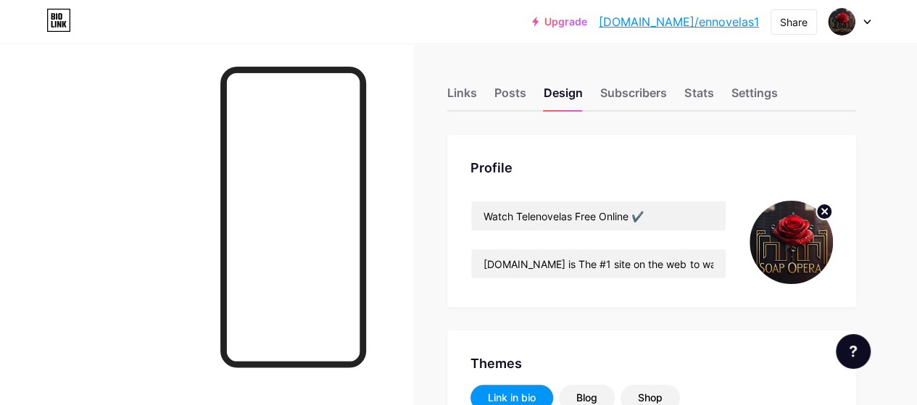
click at [462, 92] on div "Links" at bounding box center [462, 97] width 30 height 26
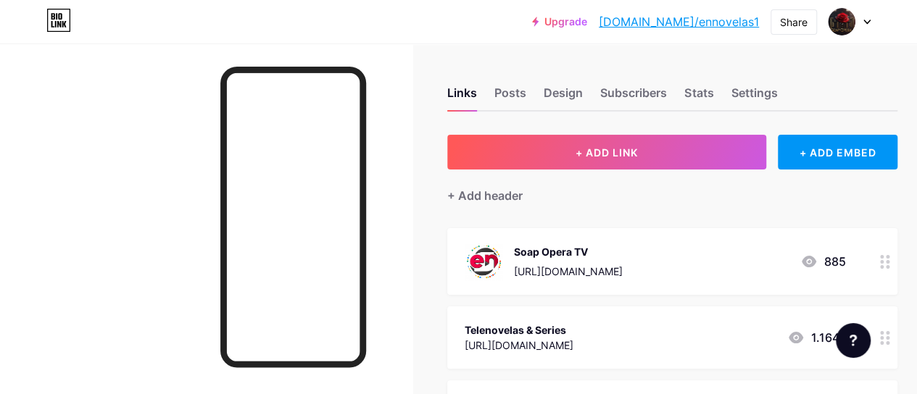
click at [597, 279] on div "Soap Opera TV [URL][DOMAIN_NAME]" at bounding box center [568, 262] width 109 height 38
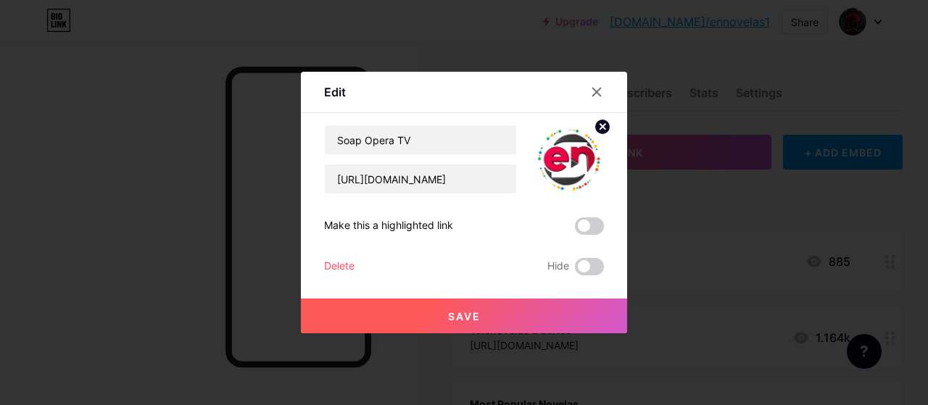
click at [605, 128] on circle at bounding box center [602, 127] width 16 height 16
click at [479, 314] on span "Save" at bounding box center [464, 316] width 33 height 12
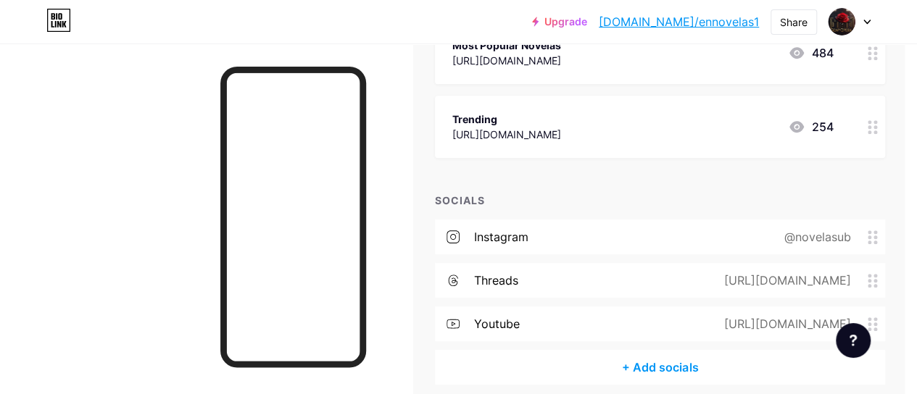
scroll to position [355, 12]
click at [831, 237] on div "@novelasub" at bounding box center [813, 236] width 107 height 17
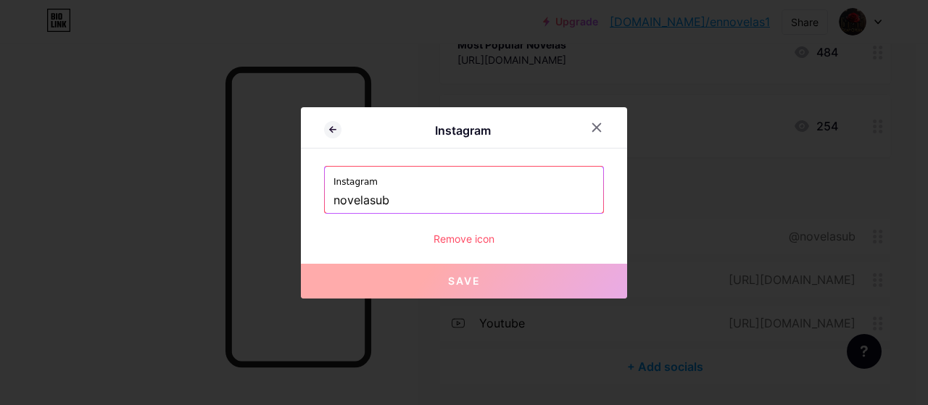
click at [367, 202] on input "novelasub" at bounding box center [463, 200] width 261 height 25
paste input "soapopss"
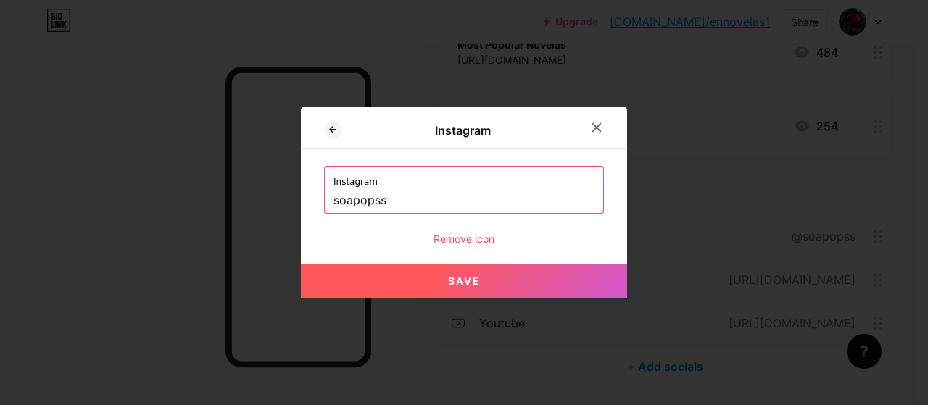
click at [482, 280] on button "Save" at bounding box center [464, 281] width 326 height 35
type input "[URL][DOMAIN_NAME]"
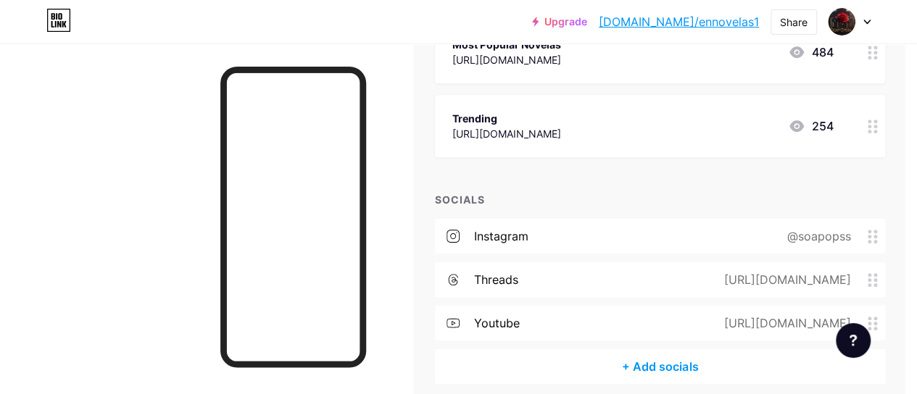
click at [832, 283] on div "[URL][DOMAIN_NAME]" at bounding box center [783, 279] width 167 height 17
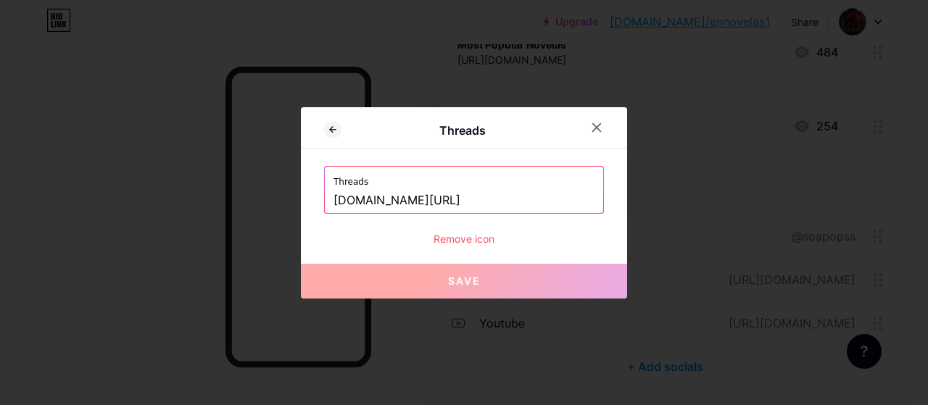
click at [470, 200] on input "[DOMAIN_NAME][URL]" at bounding box center [463, 200] width 261 height 25
paste input "soapopss"
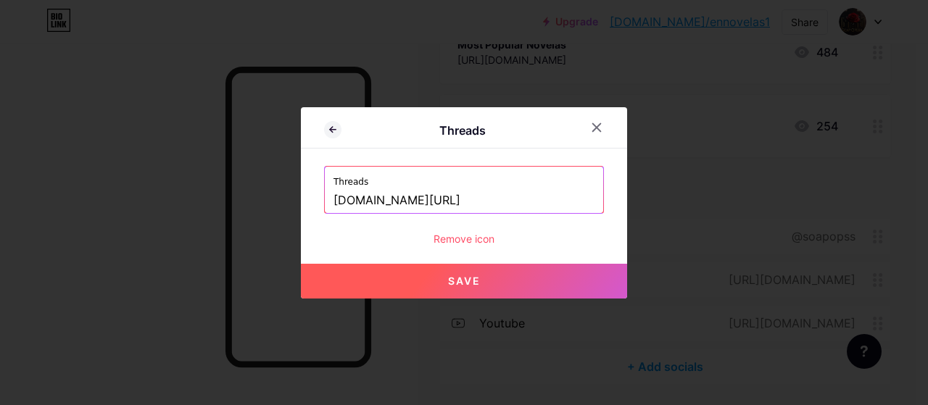
click at [462, 291] on button "Save" at bounding box center [464, 281] width 326 height 35
type input "[URL][DOMAIN_NAME]"
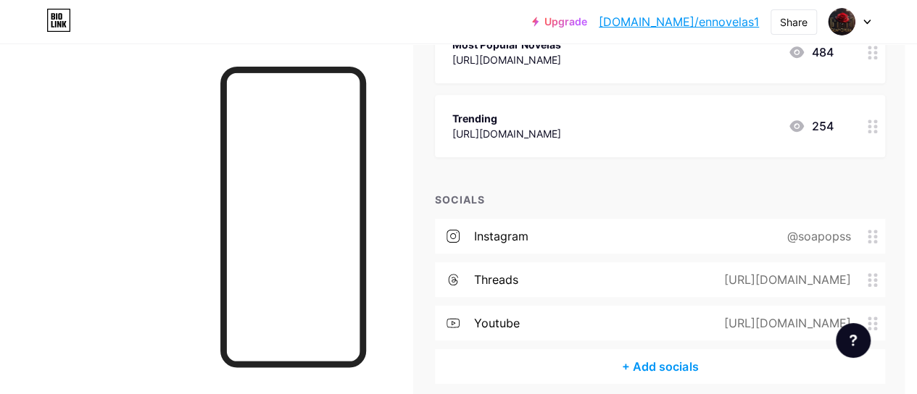
scroll to position [417, 12]
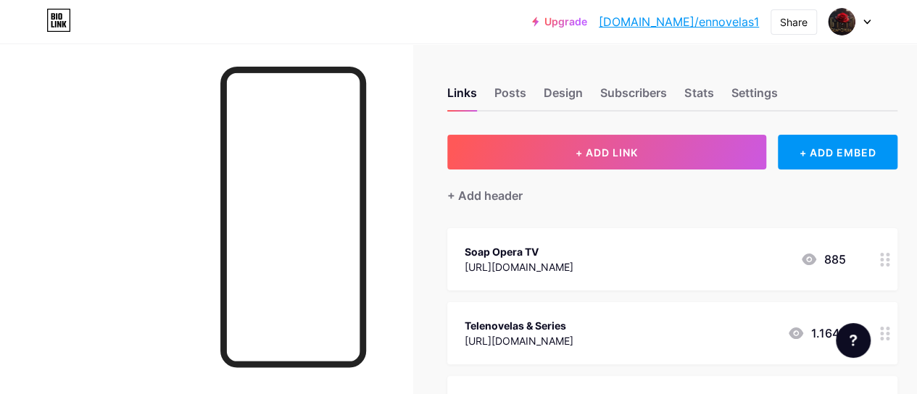
click at [570, 96] on div "Design" at bounding box center [562, 97] width 39 height 26
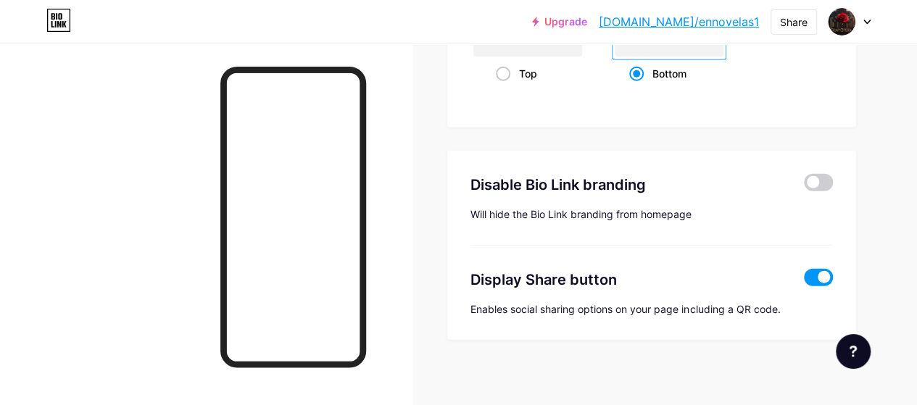
scroll to position [2060, 0]
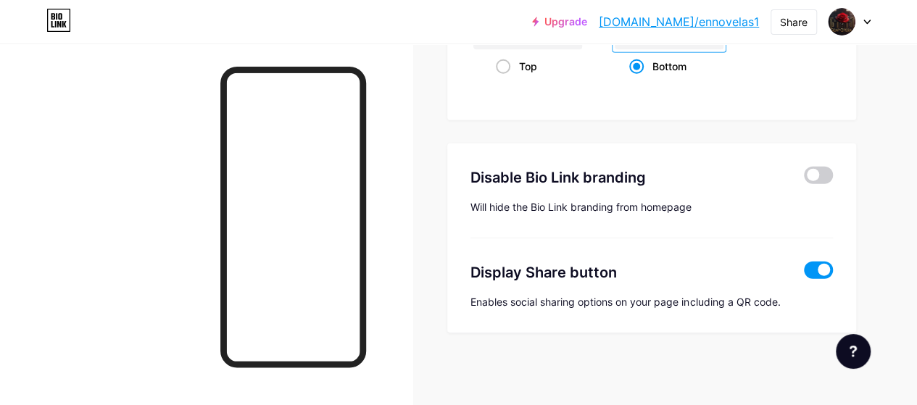
click at [822, 173] on span at bounding box center [818, 175] width 29 height 17
click at [804, 179] on input "checkbox" at bounding box center [804, 179] width 0 height 0
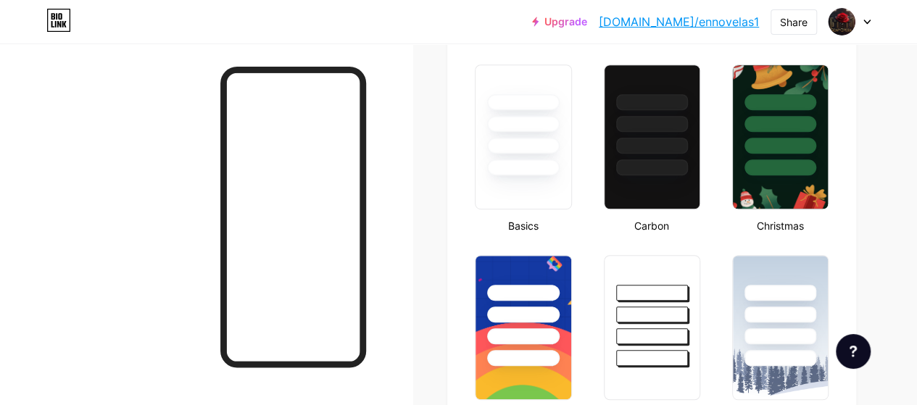
scroll to position [372, 0]
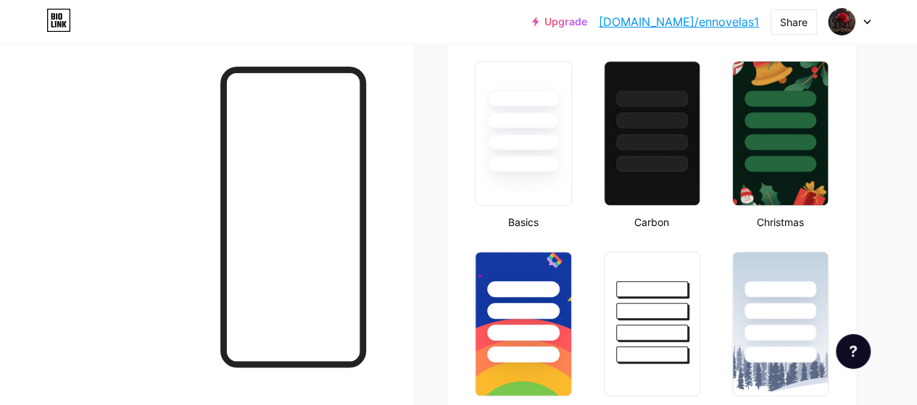
click at [533, 187] on div at bounding box center [523, 133] width 96 height 145
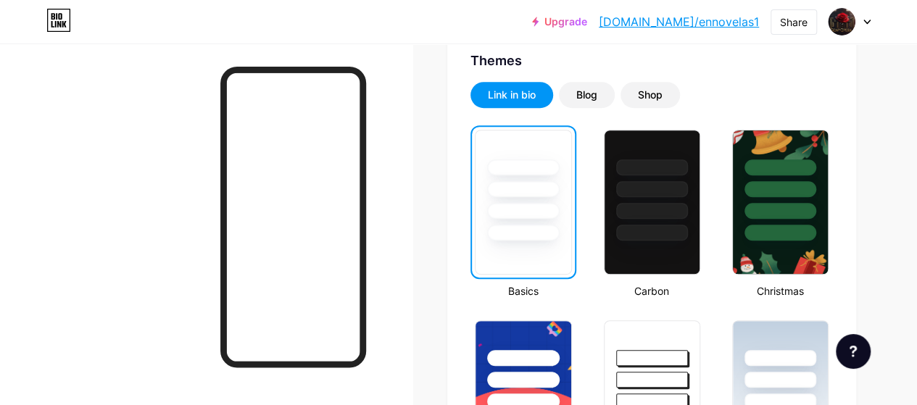
scroll to position [301, 0]
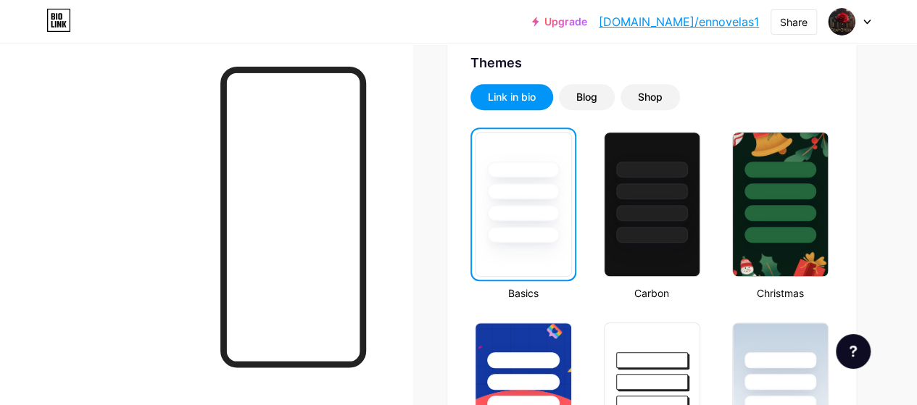
click at [651, 167] on div at bounding box center [652, 170] width 72 height 16
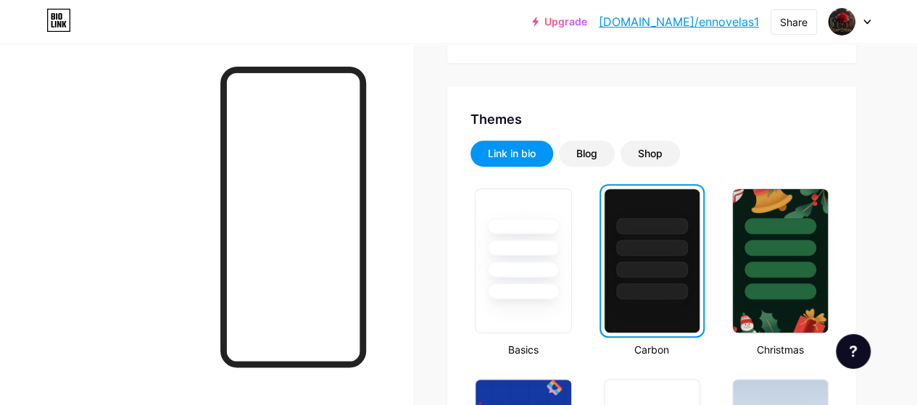
scroll to position [0, 0]
